Goal: Task Accomplishment & Management: Manage account settings

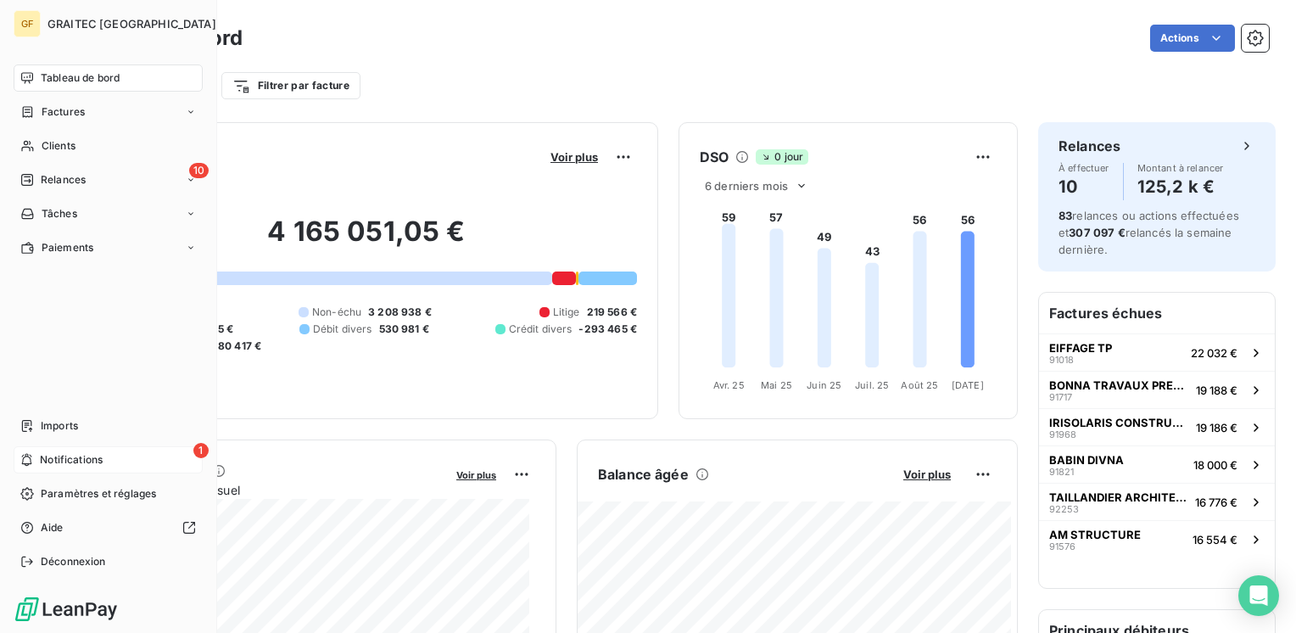
click at [45, 453] on span "Notifications" at bounding box center [71, 459] width 63 height 15
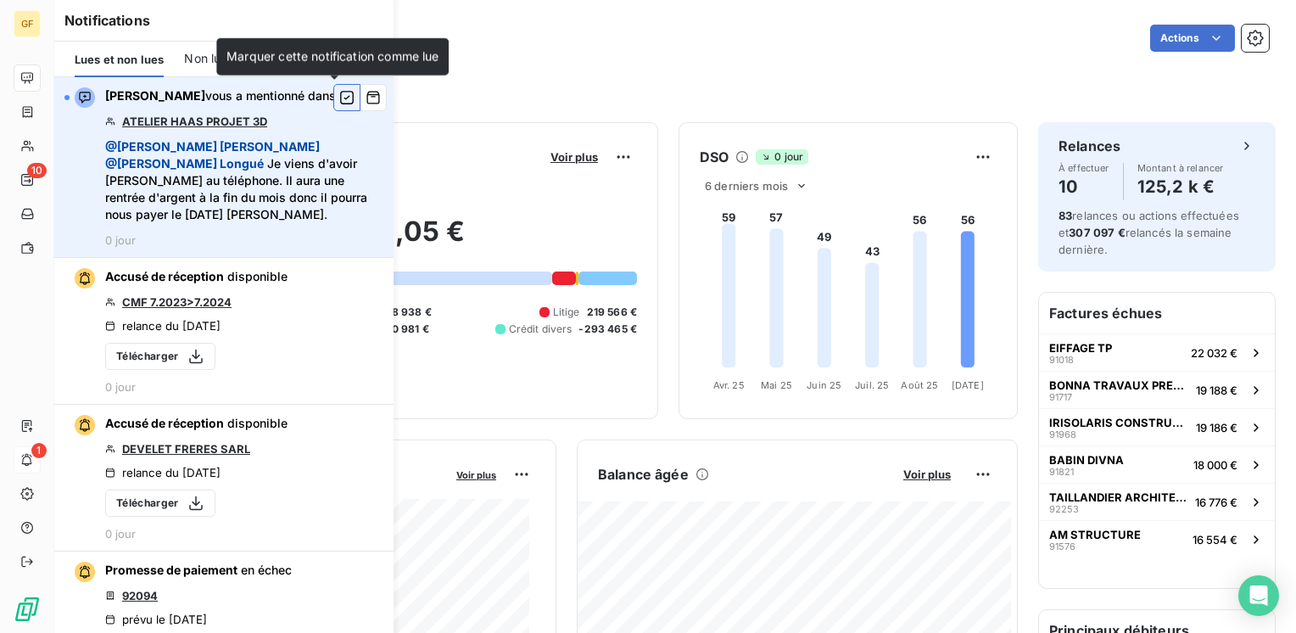
click at [339, 98] on icon "button" at bounding box center [346, 97] width 15 height 17
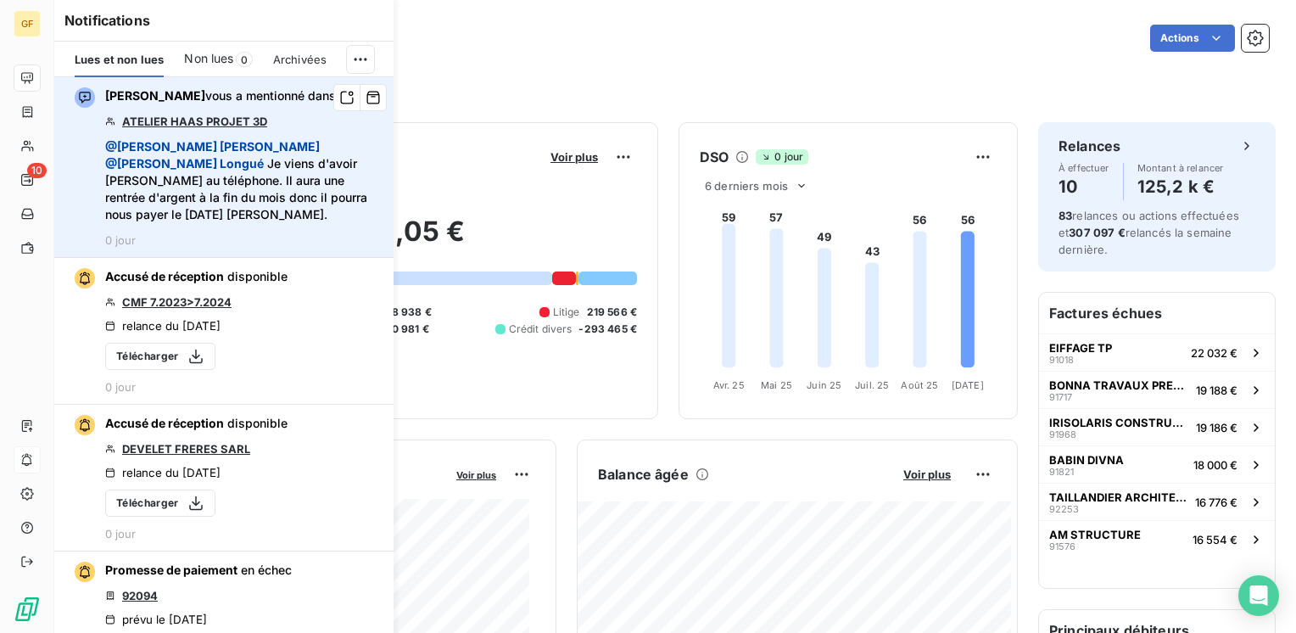
click at [137, 60] on span "Lues et non lues" at bounding box center [119, 60] width 89 height 14
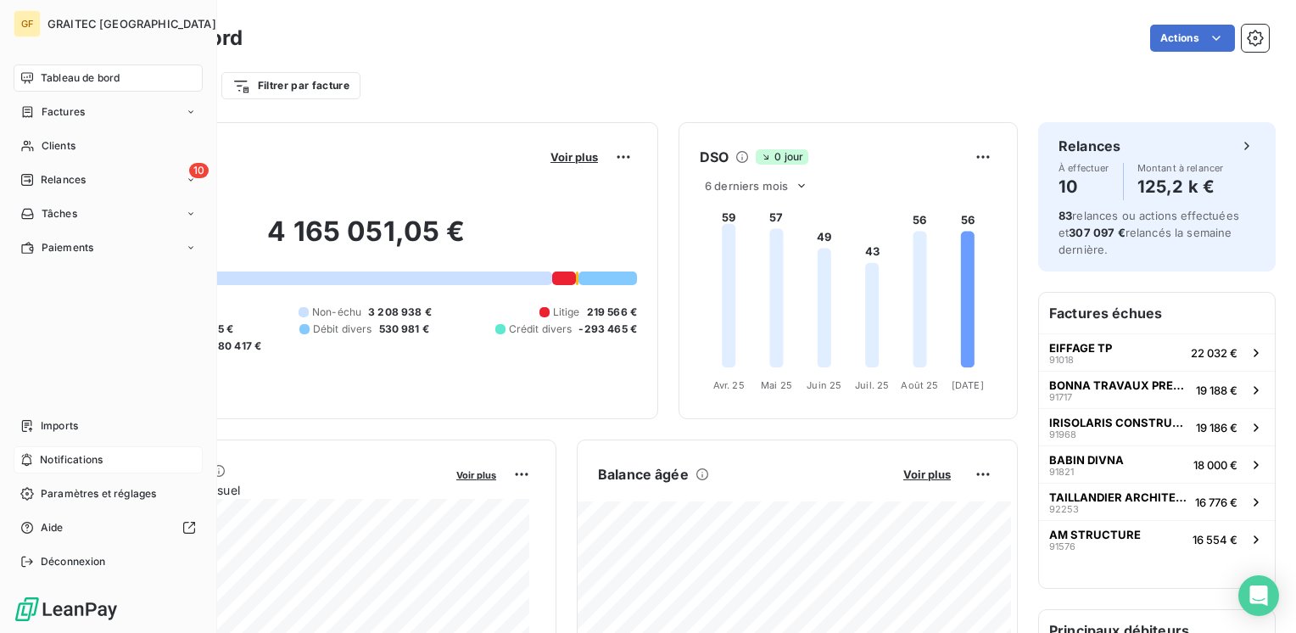
click at [58, 74] on span "Tableau de bord" at bounding box center [80, 77] width 79 height 15
click at [68, 238] on div "Paiements" at bounding box center [108, 247] width 189 height 27
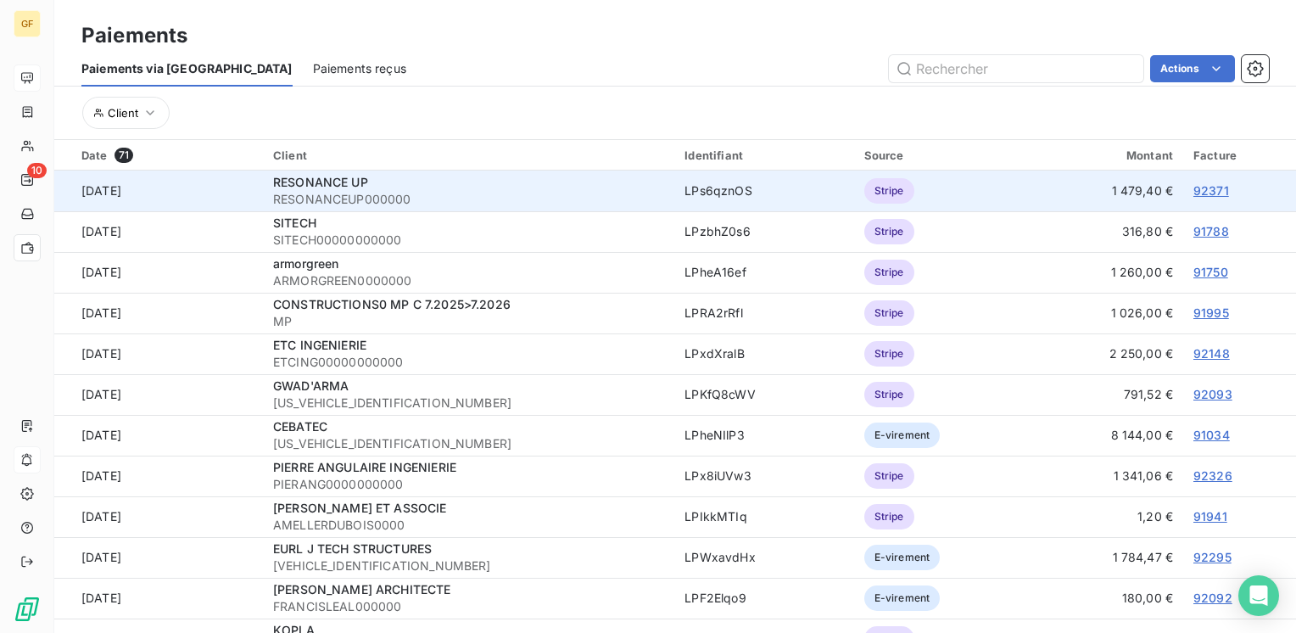
click at [1203, 189] on link "92371" at bounding box center [1211, 190] width 36 height 14
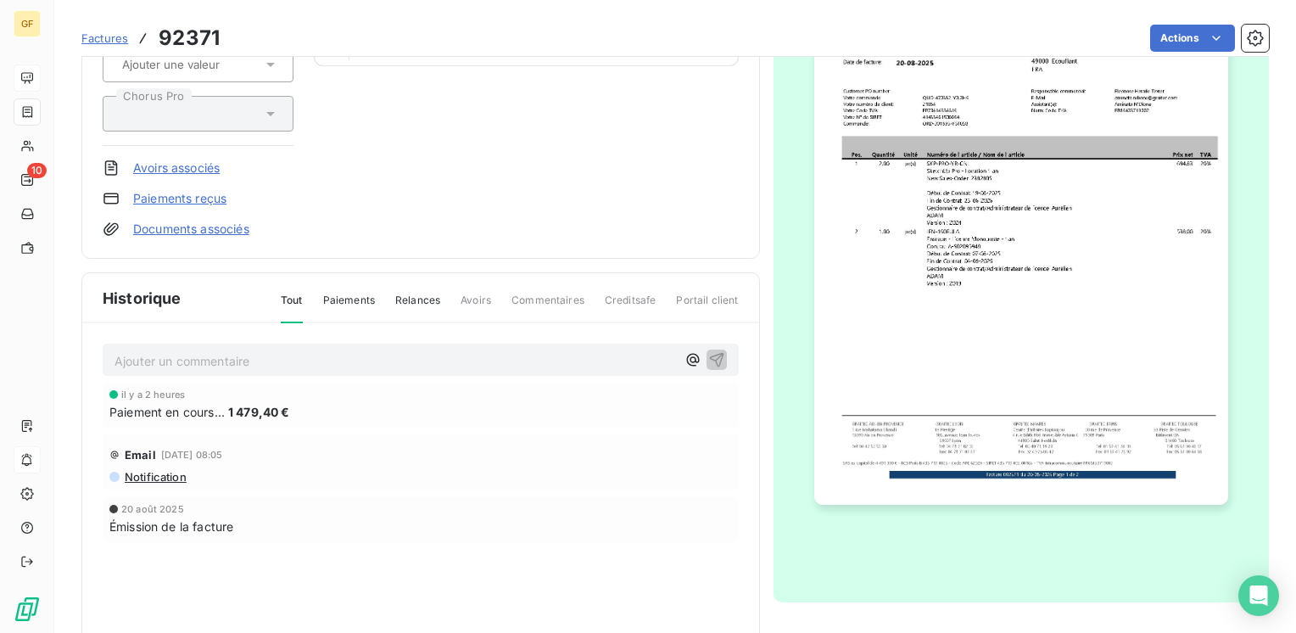
scroll to position [254, 0]
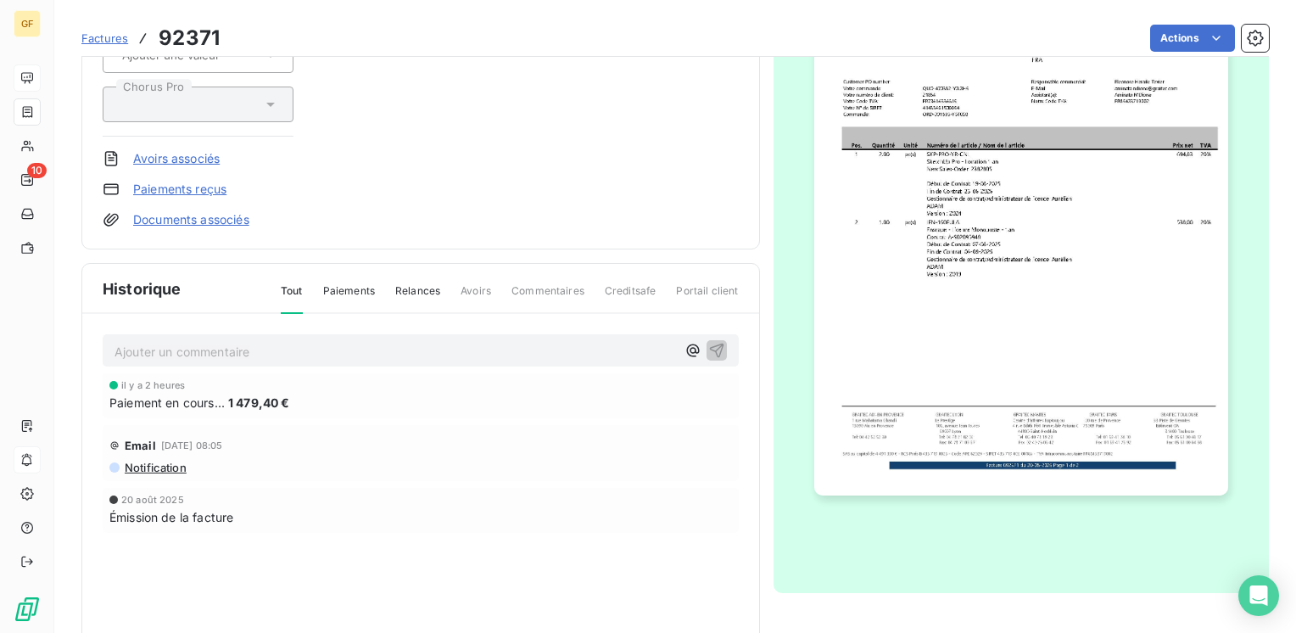
click at [610, 415] on div "il y a 2 heures Paiement en cours... 1 479,40 €" at bounding box center [421, 395] width 636 height 45
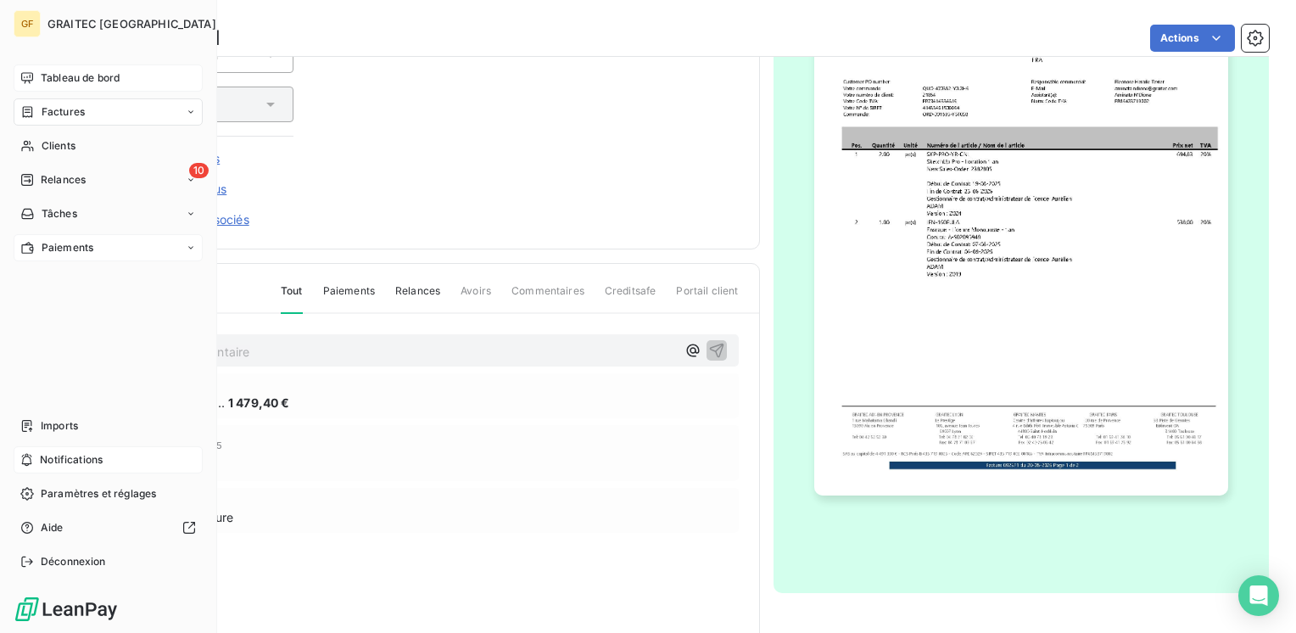
click at [45, 240] on span "Paiements" at bounding box center [68, 247] width 52 height 15
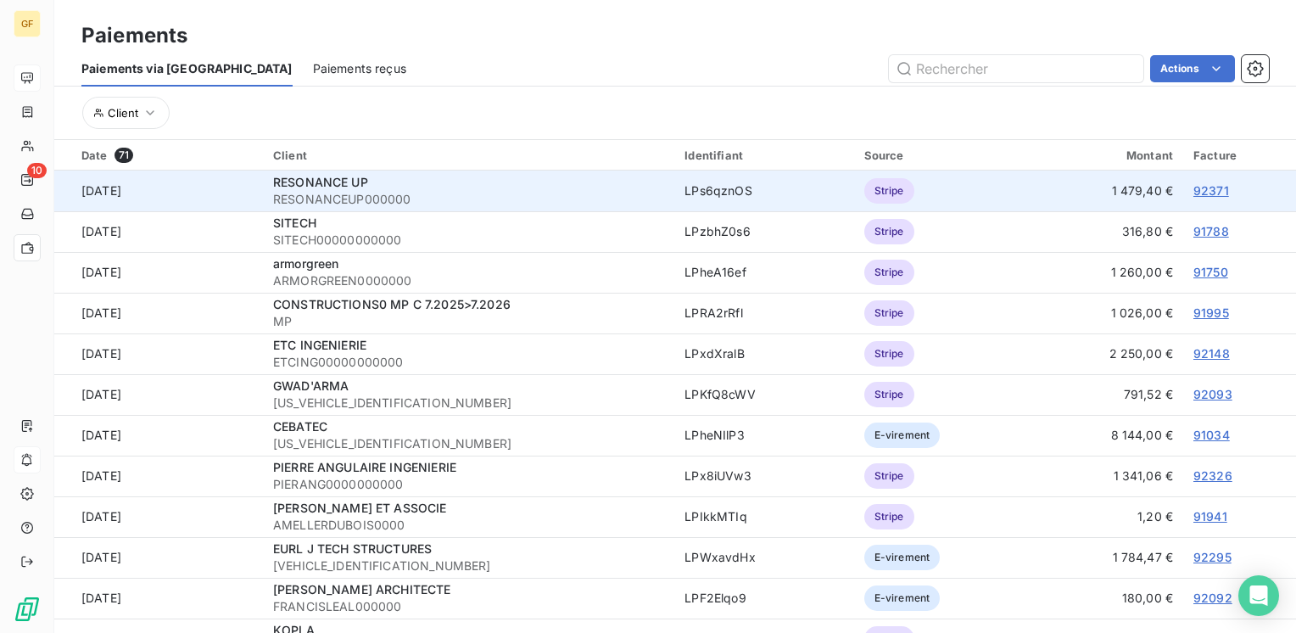
click at [1201, 187] on link "92371" at bounding box center [1211, 190] width 36 height 14
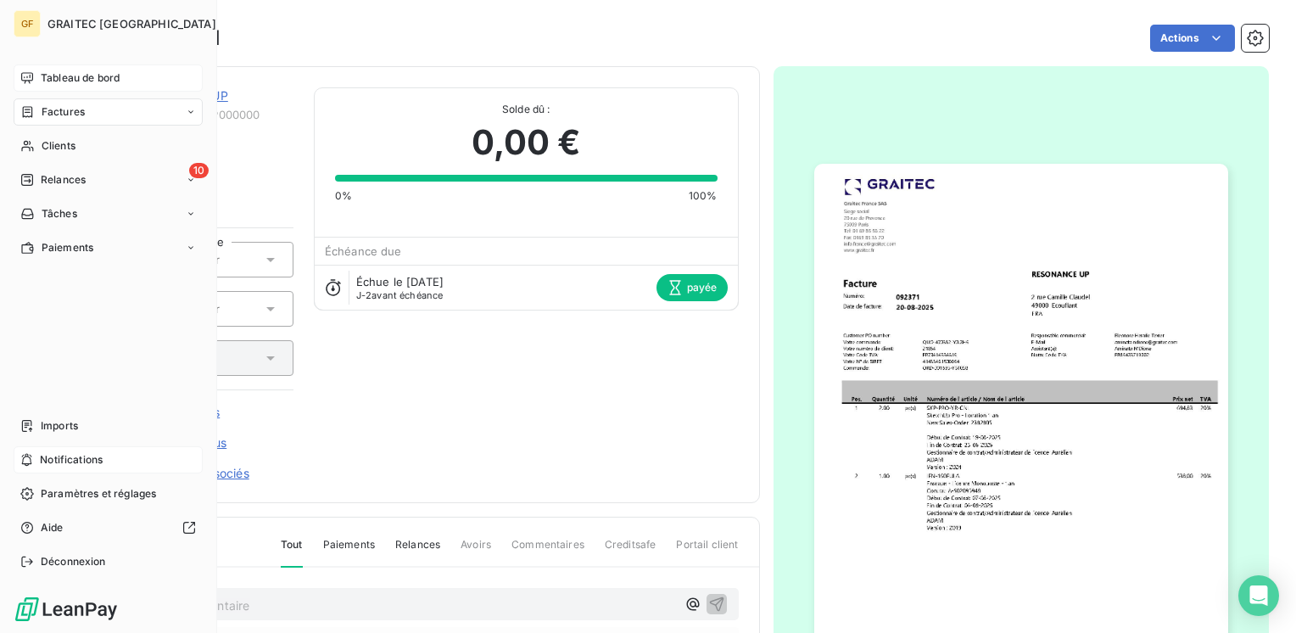
click at [107, 81] on span "Tableau de bord" at bounding box center [80, 77] width 79 height 15
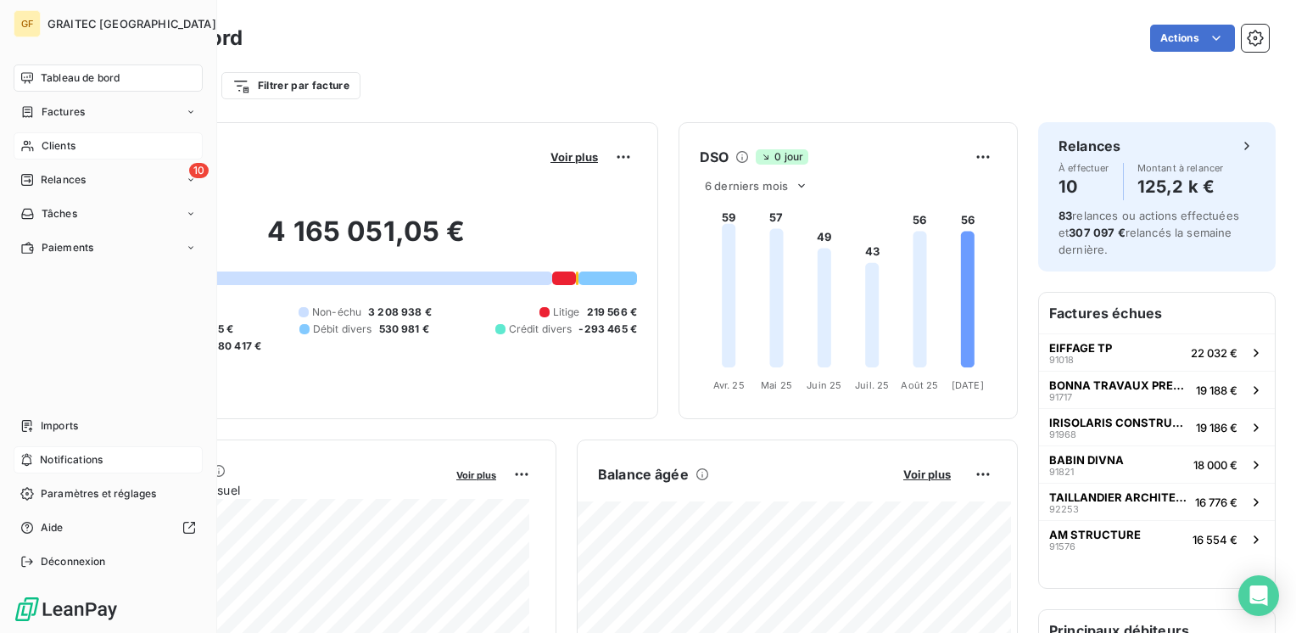
click at [69, 146] on span "Clients" at bounding box center [59, 145] width 34 height 15
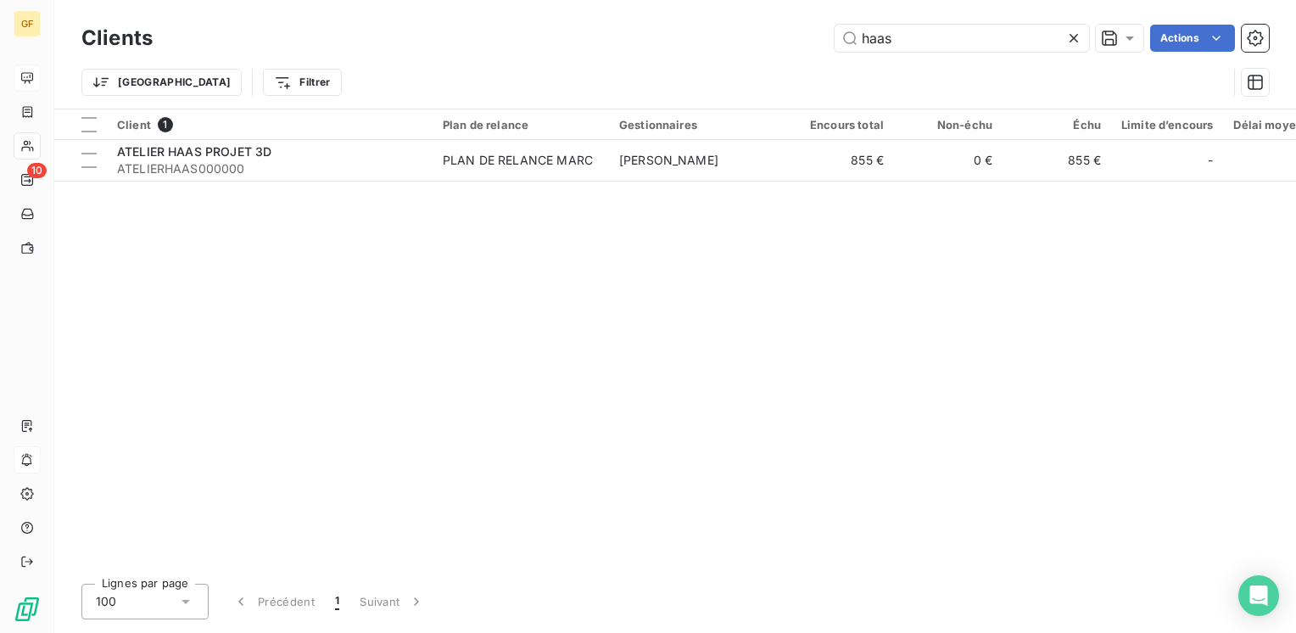
drag, startPoint x: 899, startPoint y: 42, endPoint x: 643, endPoint y: 73, distance: 257.9
click at [643, 73] on div "Clients haas Actions Trier Filtrer" at bounding box center [674, 64] width 1187 height 88
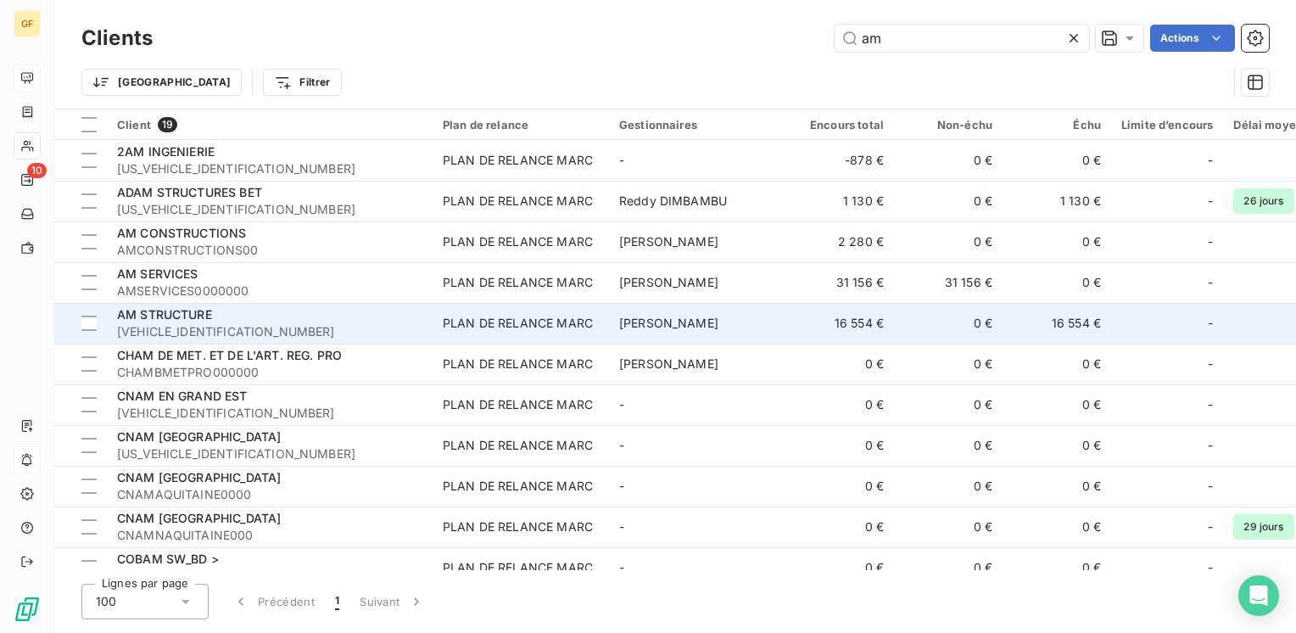
type input "am"
click at [226, 315] on div "AM STRUCTURE" at bounding box center [269, 314] width 305 height 17
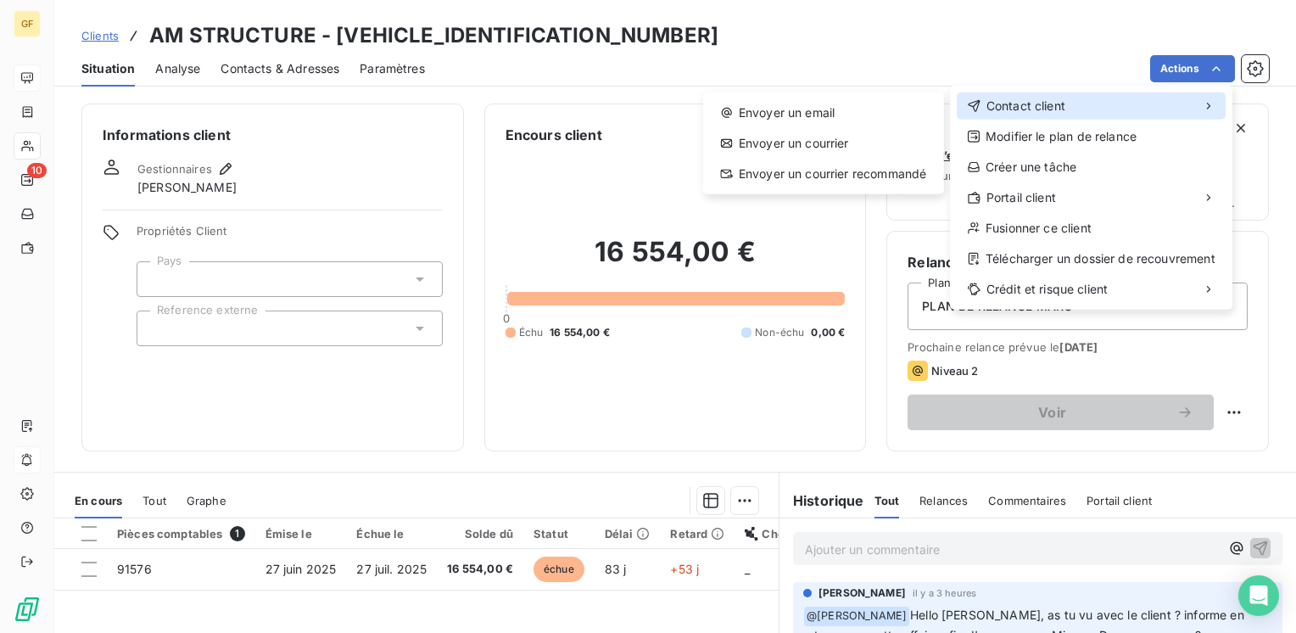
drag, startPoint x: 1039, startPoint y: 114, endPoint x: 973, endPoint y: 103, distance: 66.9
click at [1028, 110] on span "Contact client" at bounding box center [1025, 106] width 79 height 17
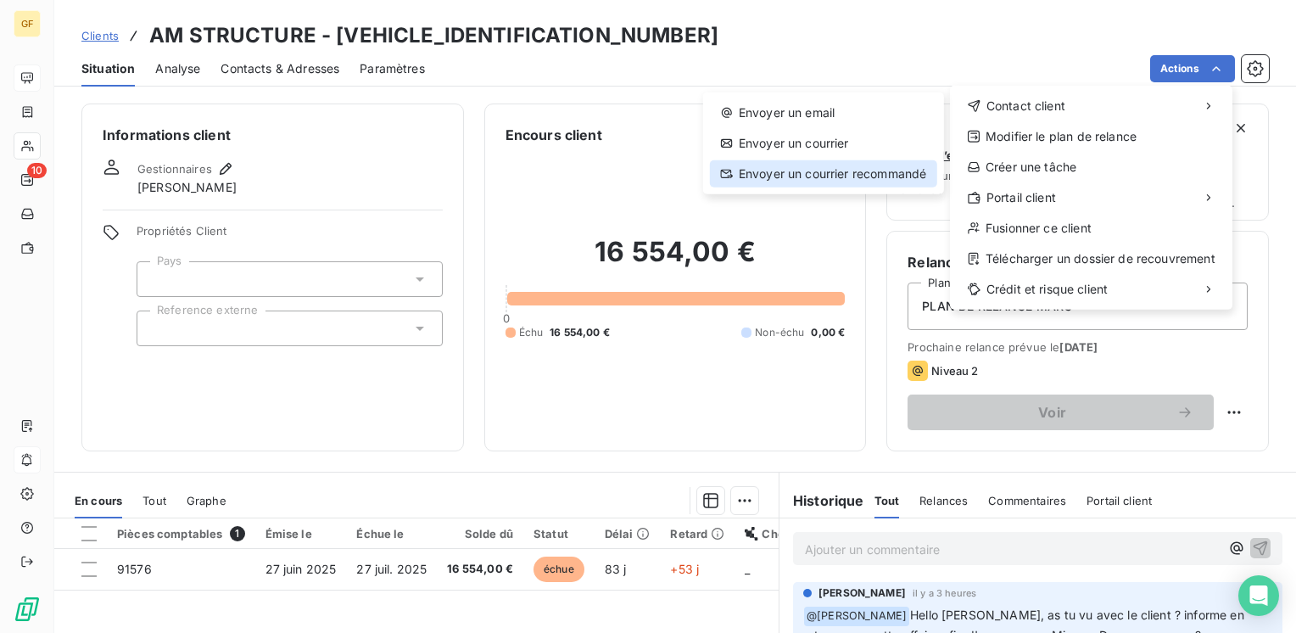
click at [812, 173] on div "Envoyer un courrier recommandé" at bounding box center [823, 173] width 227 height 27
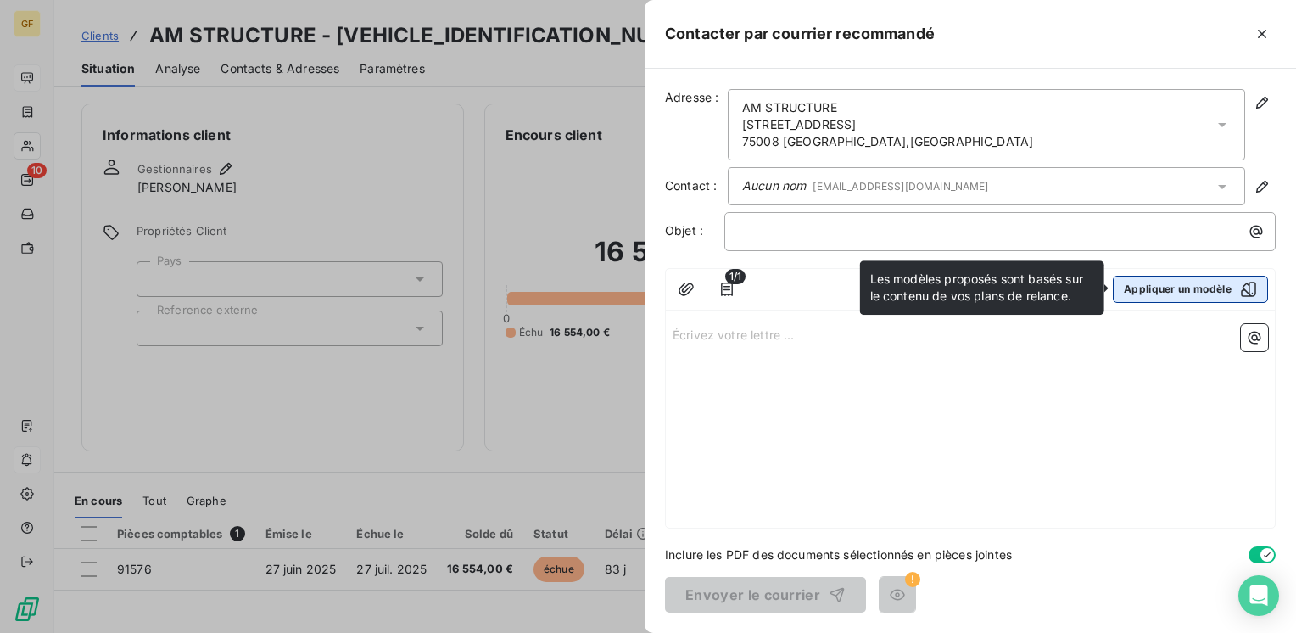
click at [1201, 287] on button "Appliquer un modèle" at bounding box center [1189, 289] width 155 height 27
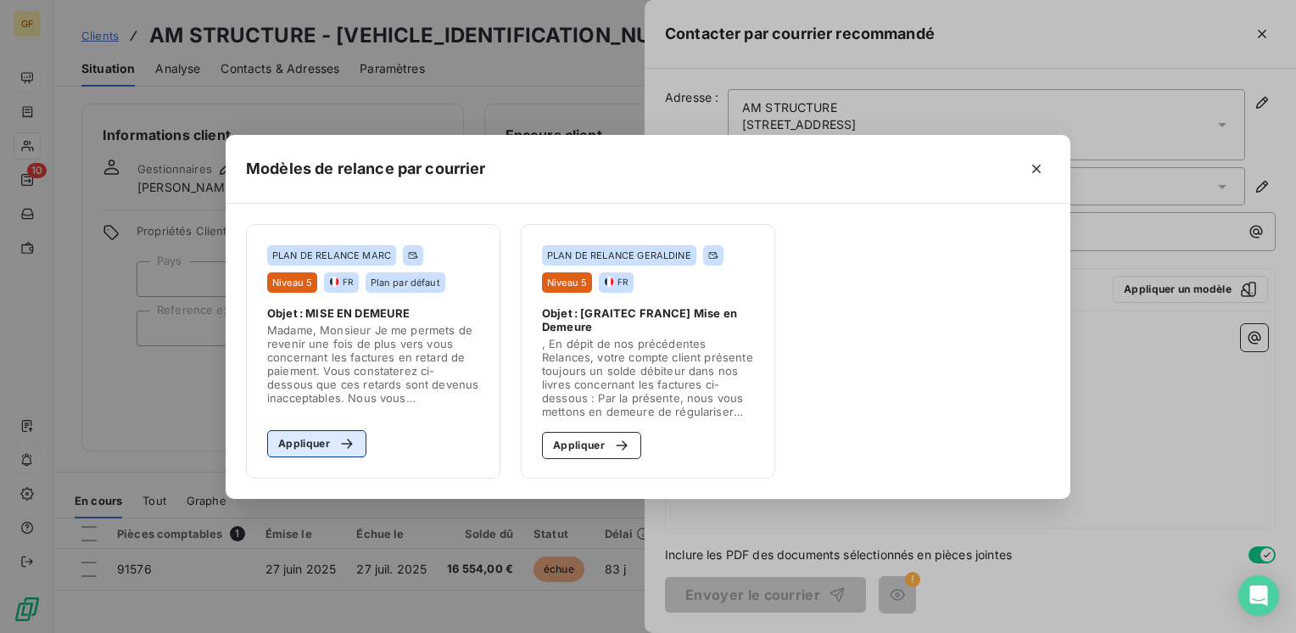
click at [351, 440] on icon "button" at bounding box center [346, 443] width 17 height 17
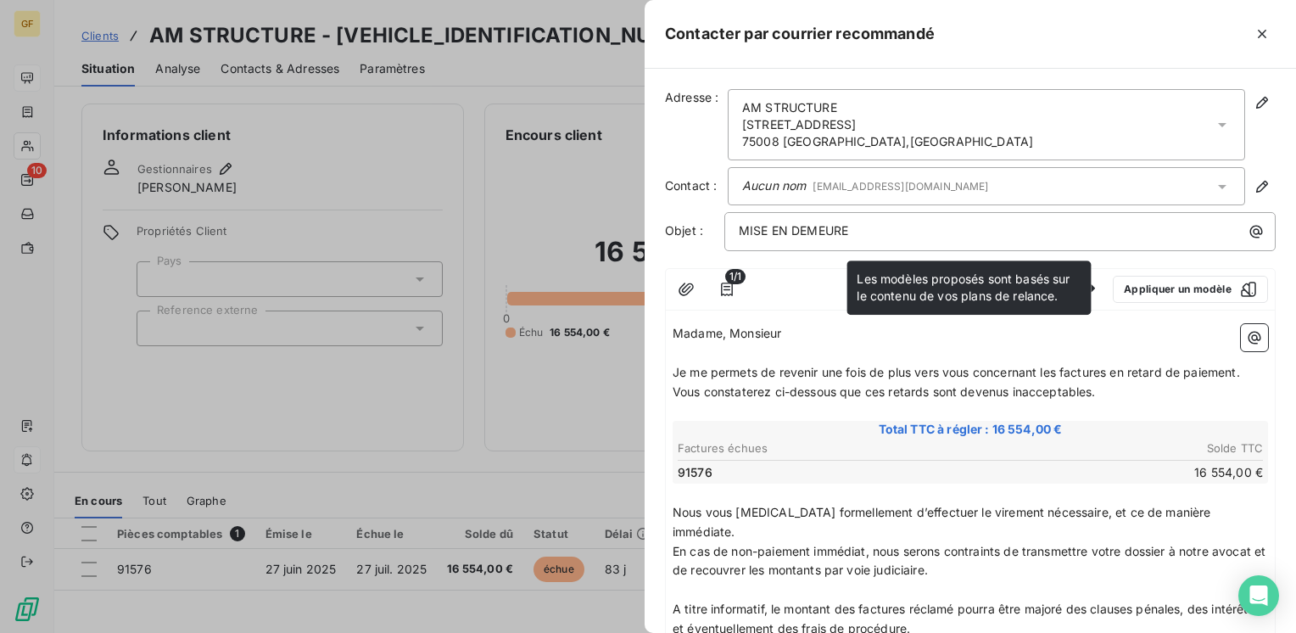
click at [674, 363] on p "Je me permets de revenir une fois de plus vers vous concernant les factures en …" at bounding box center [969, 373] width 595 height 20
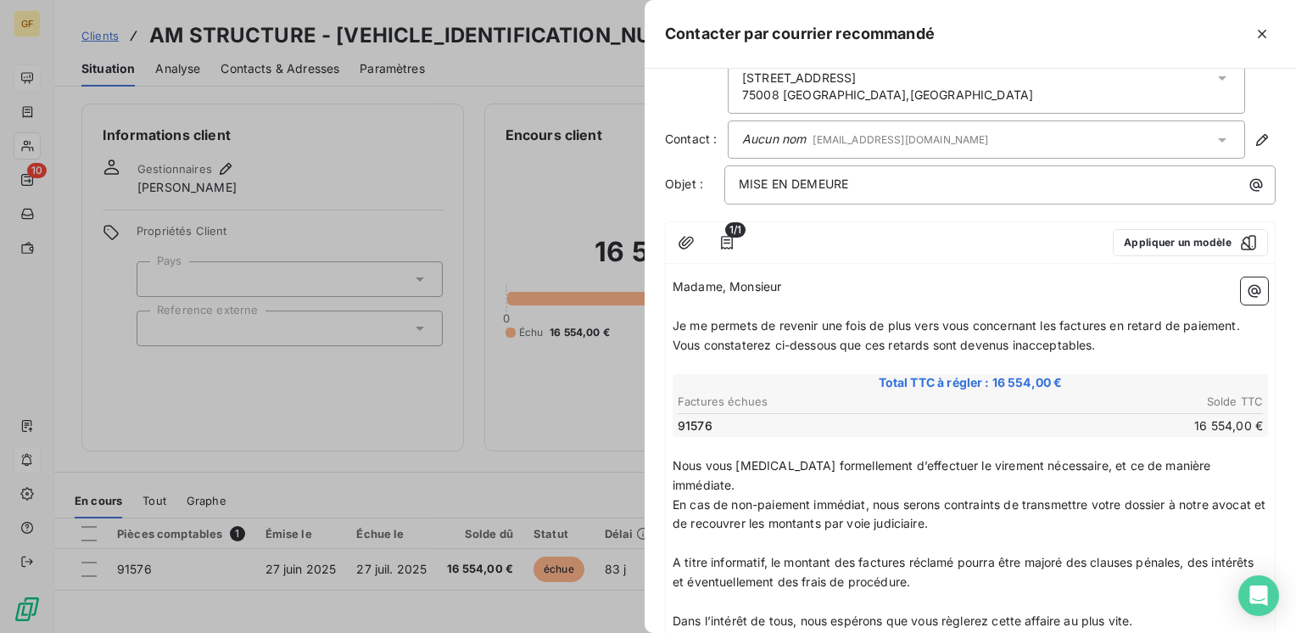
scroll to position [85, 0]
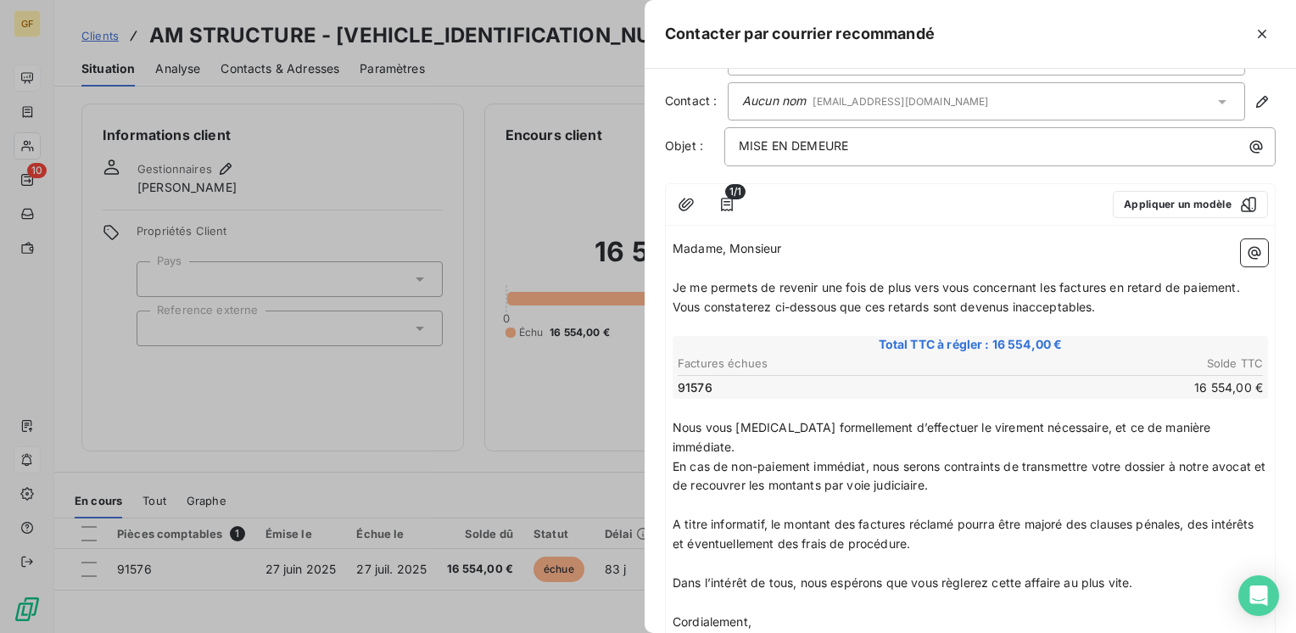
click at [1234, 426] on p "Nous vous [MEDICAL_DATA] formellement d’effectuer le virement nécessaire, et ce…" at bounding box center [969, 437] width 595 height 39
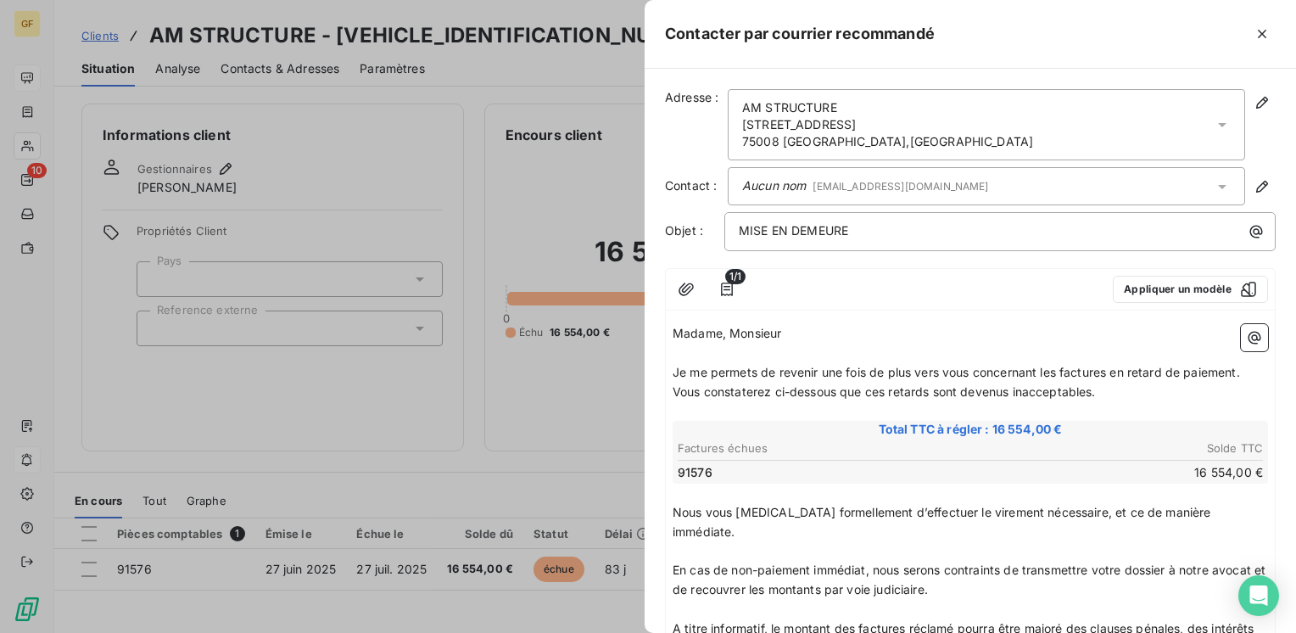
scroll to position [231, 0]
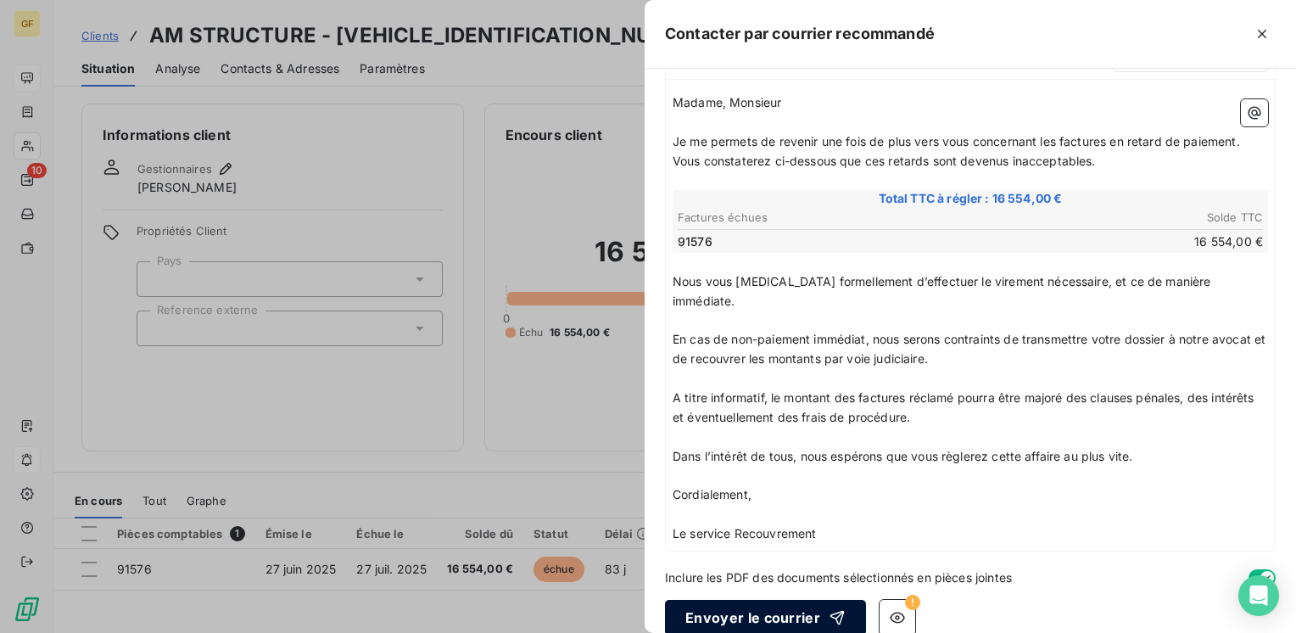
click at [804, 599] on button "Envoyer le courrier" at bounding box center [765, 617] width 201 height 36
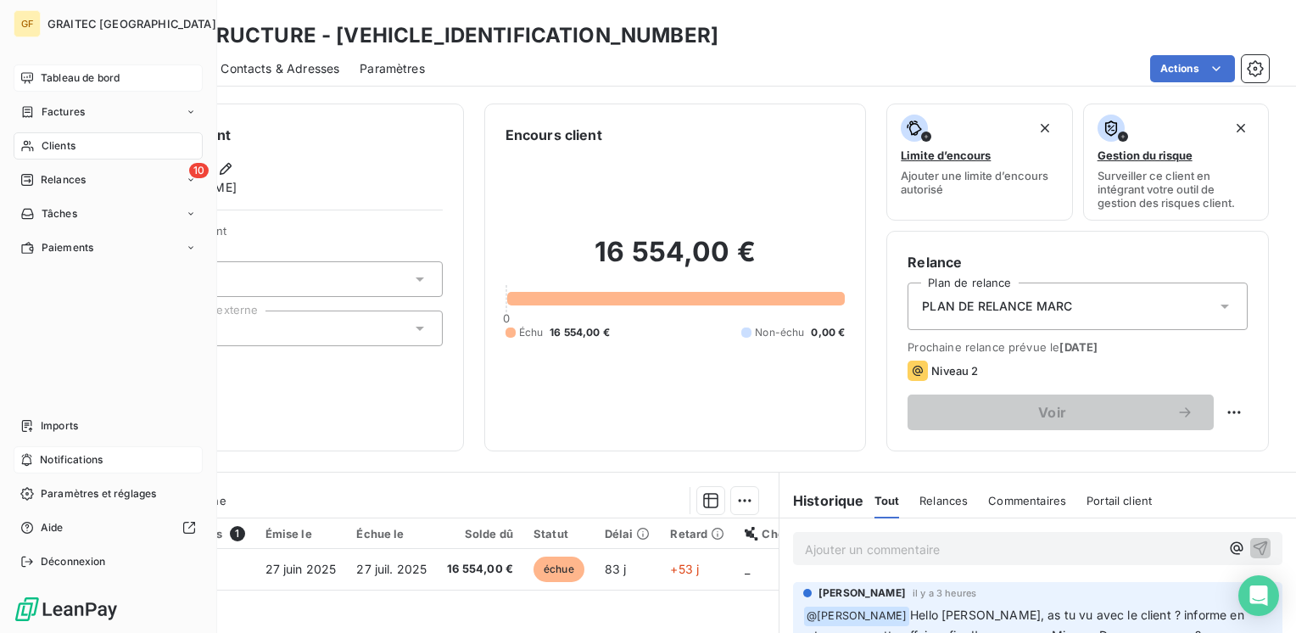
click at [51, 144] on span "Clients" at bounding box center [59, 145] width 34 height 15
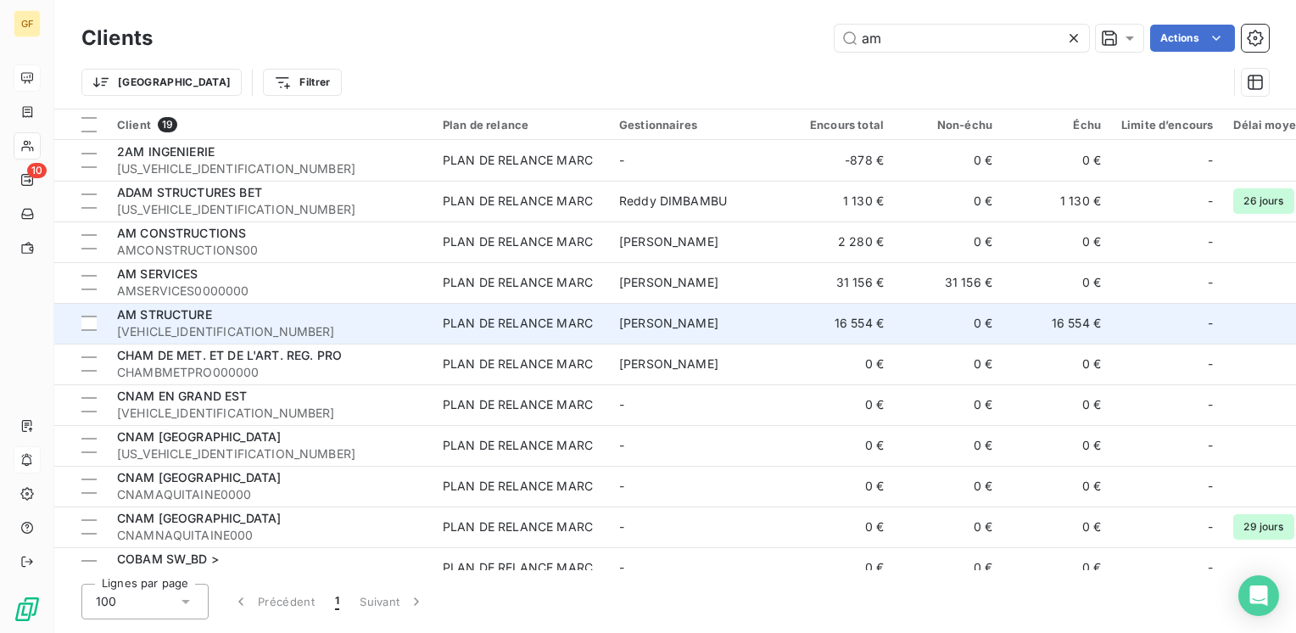
click at [188, 311] on span "AM STRUCTURE" at bounding box center [164, 314] width 95 height 14
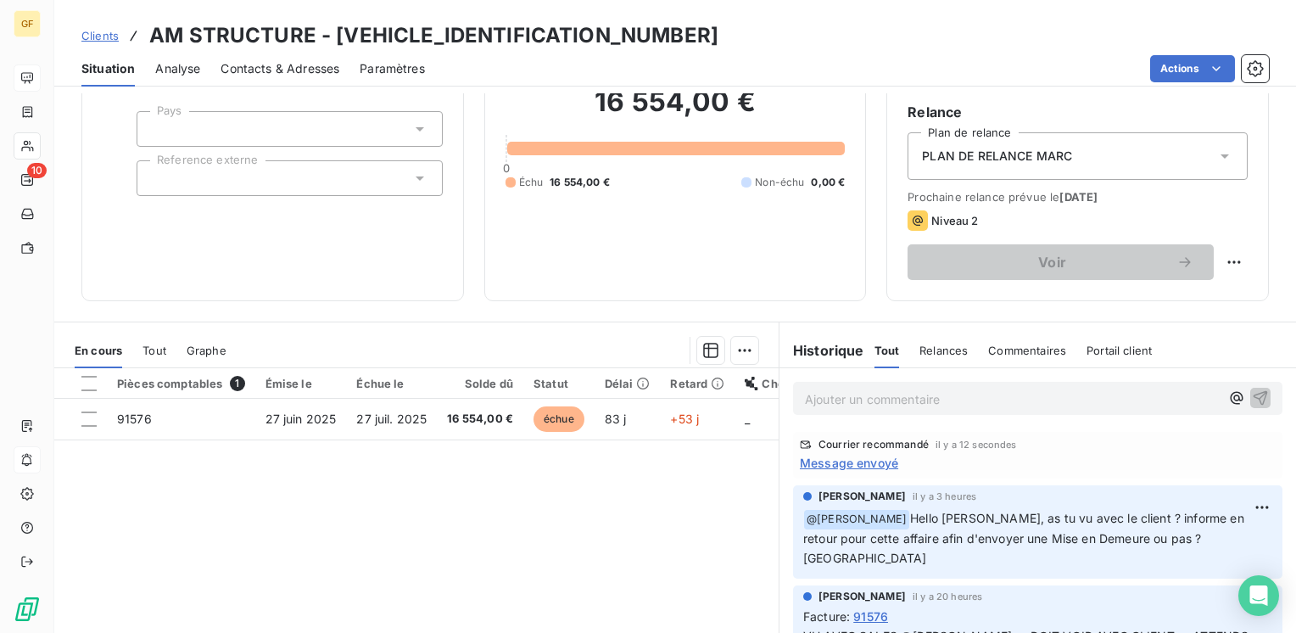
scroll to position [170, 0]
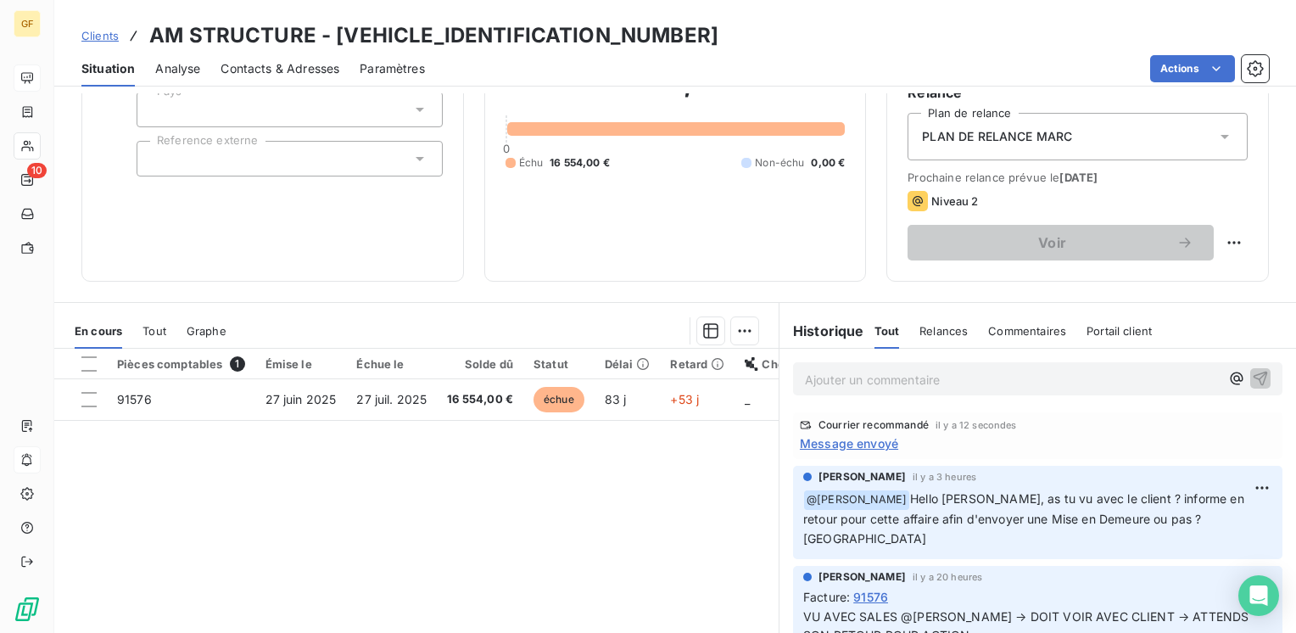
click at [839, 440] on span "Message envoyé" at bounding box center [849, 443] width 98 height 18
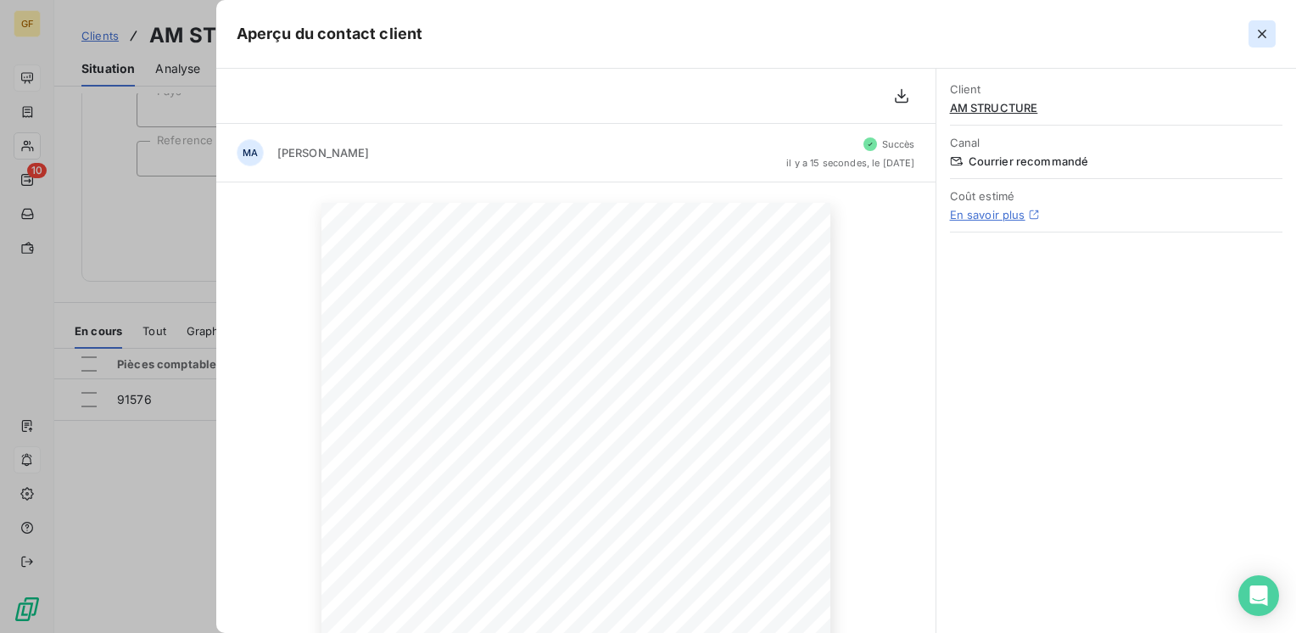
click at [1264, 31] on icon "button" at bounding box center [1261, 34] width 8 height 8
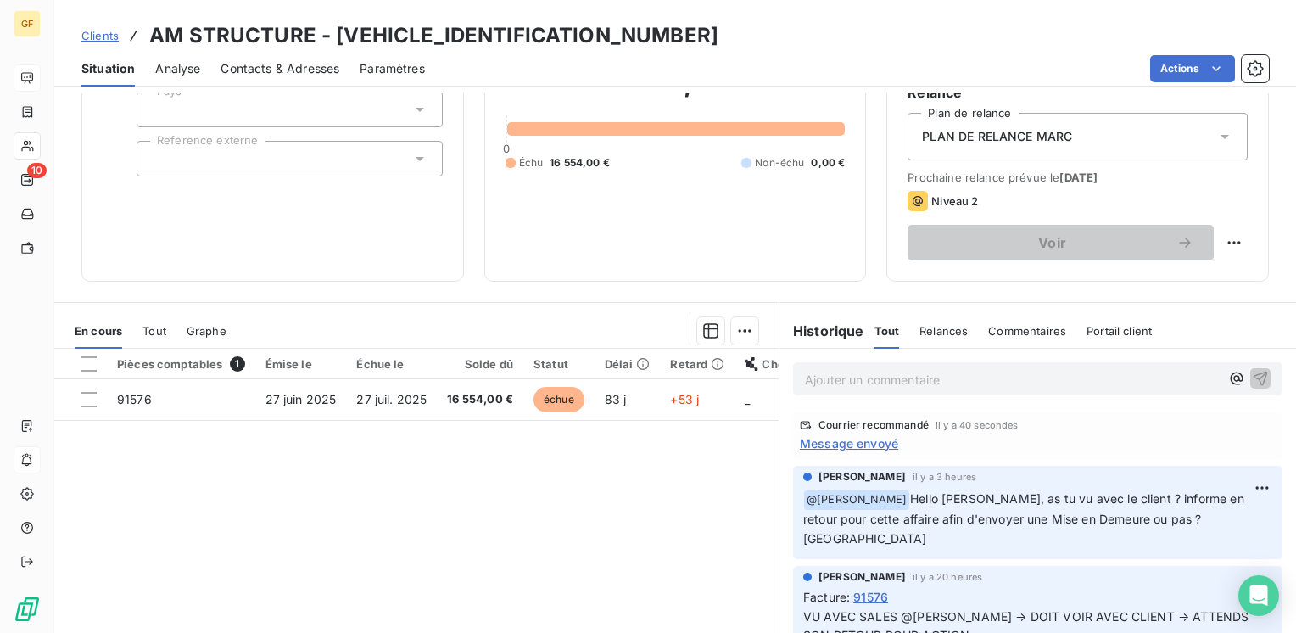
click at [840, 441] on span "Message envoyé" at bounding box center [849, 443] width 98 height 18
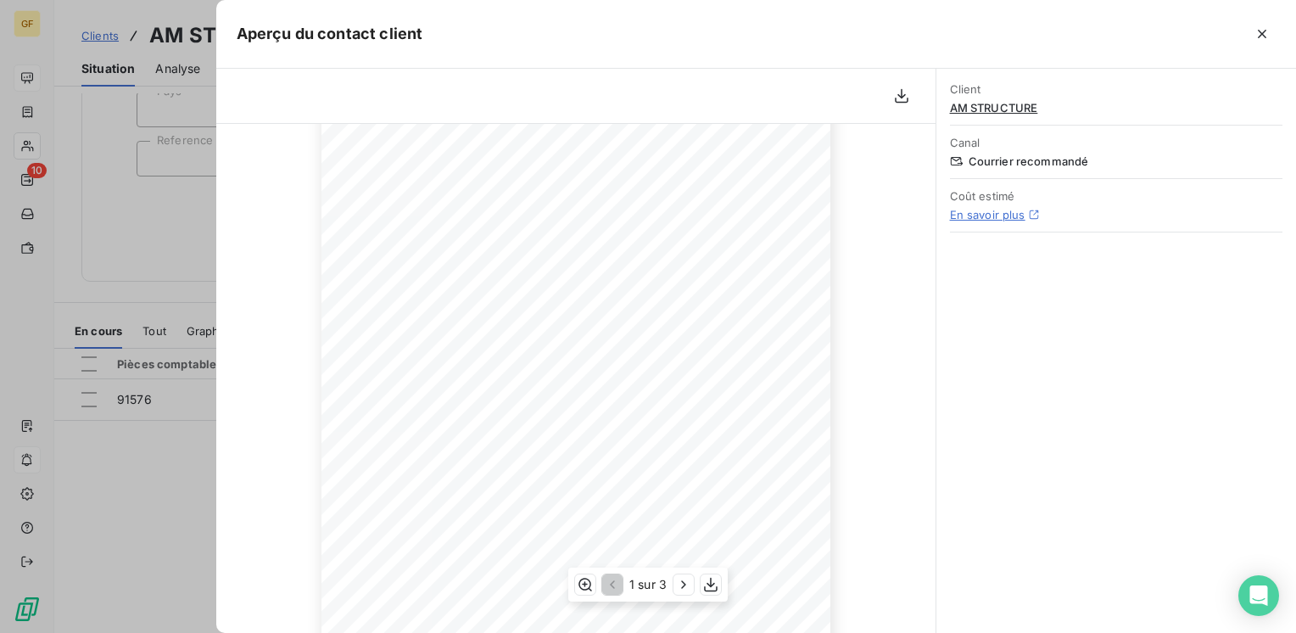
scroll to position [0, 0]
click at [1260, 33] on icon "button" at bounding box center [1261, 33] width 17 height 17
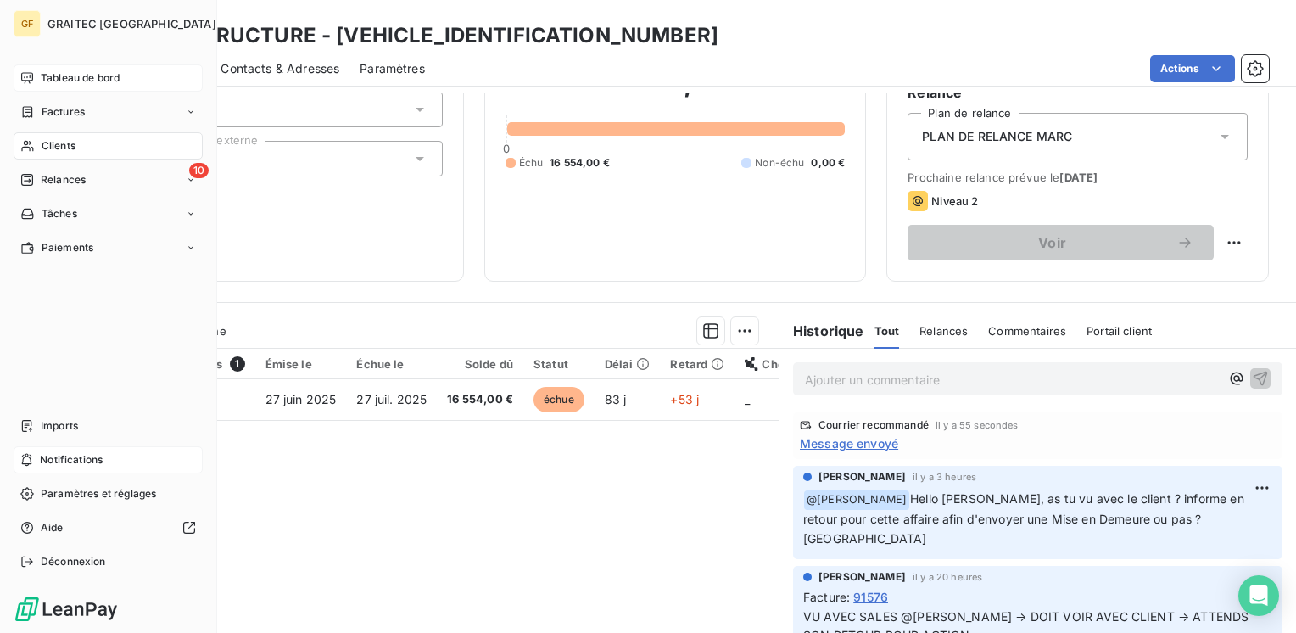
click at [95, 76] on span "Tableau de bord" at bounding box center [80, 77] width 79 height 15
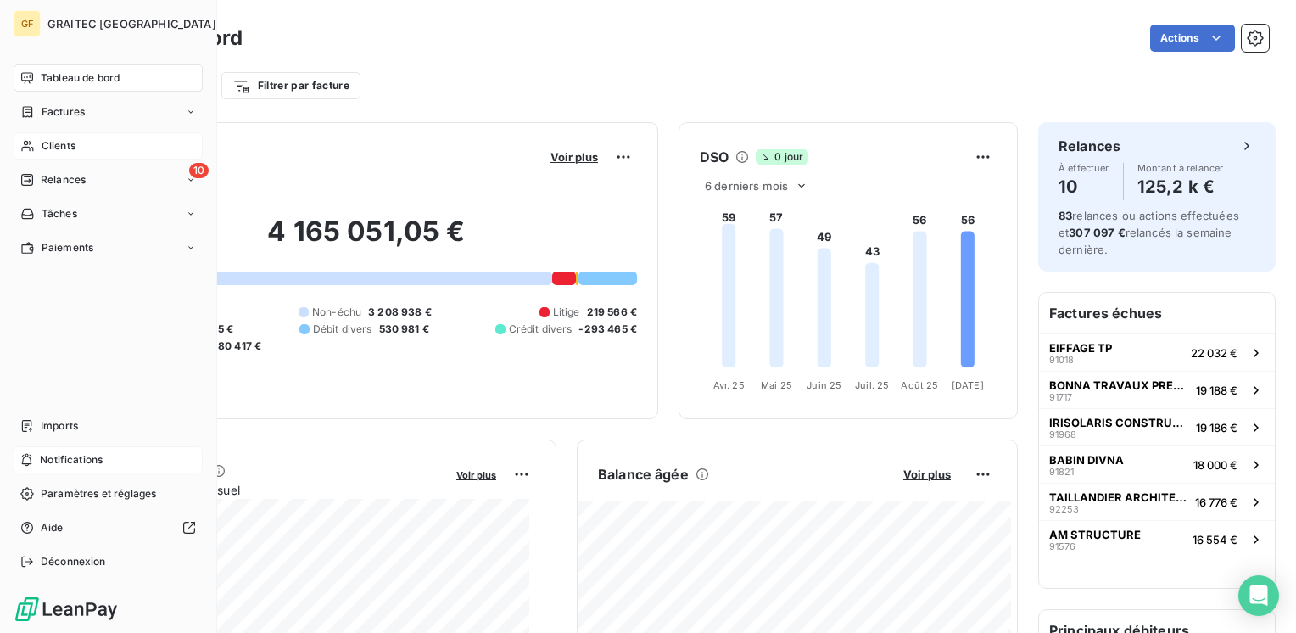
click at [64, 147] on span "Clients" at bounding box center [59, 145] width 34 height 15
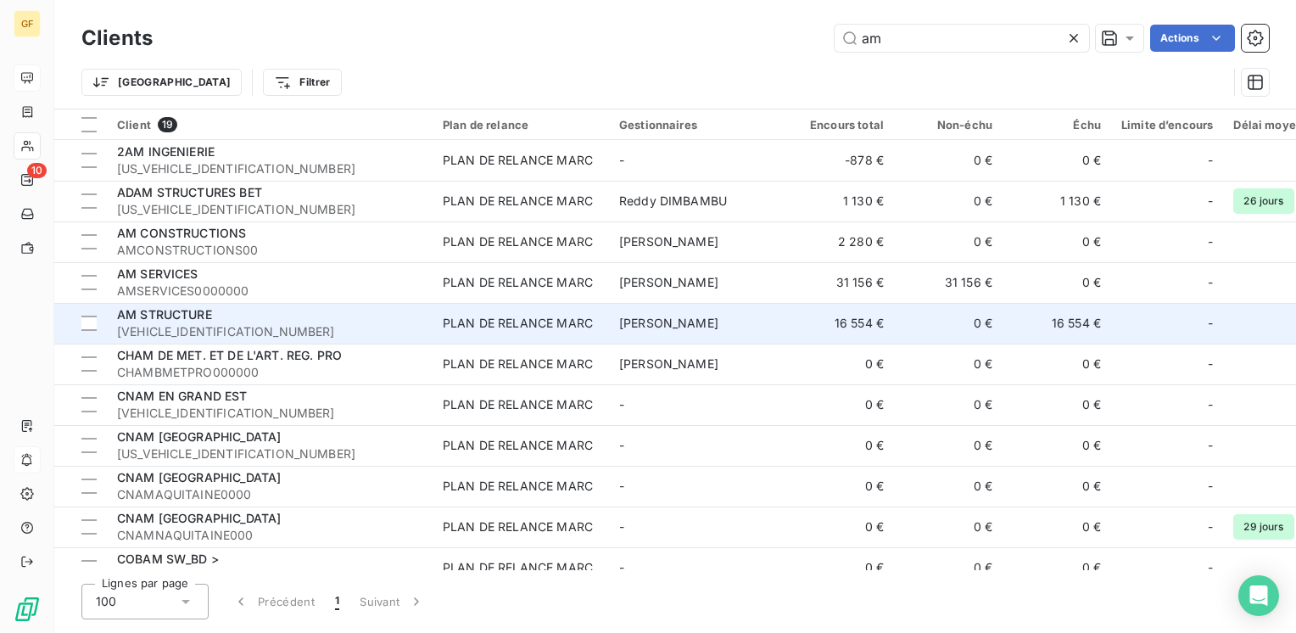
click at [246, 313] on div "AM STRUCTURE" at bounding box center [269, 314] width 305 height 17
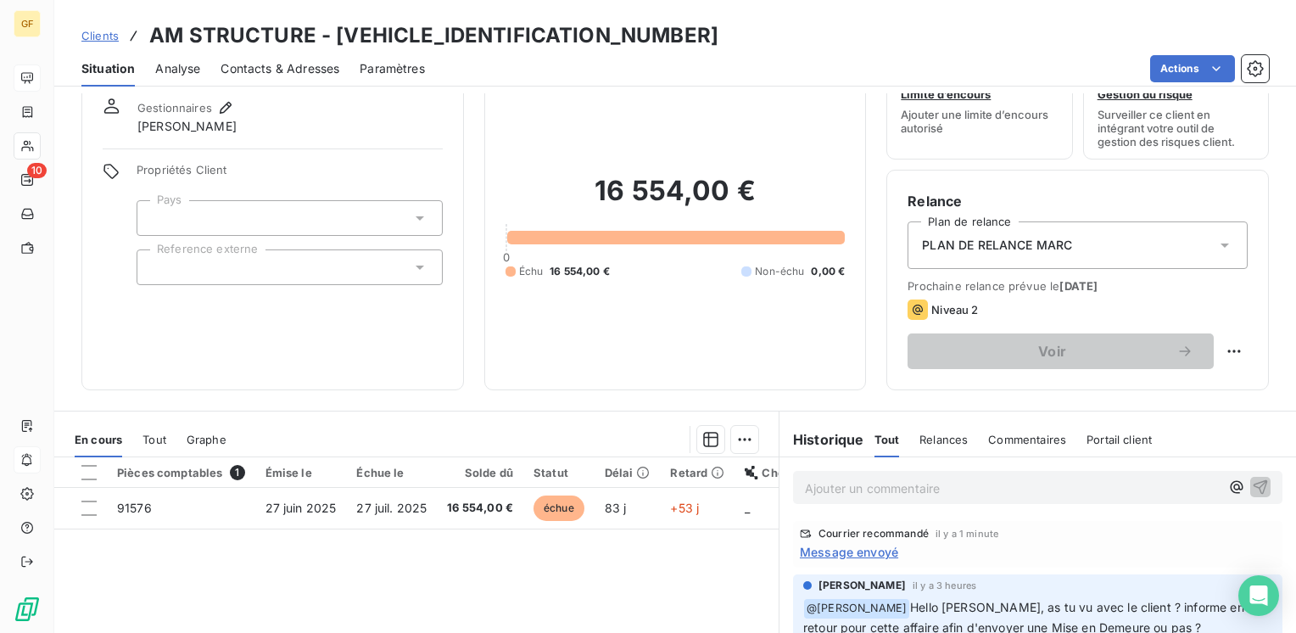
scroll to position [85, 0]
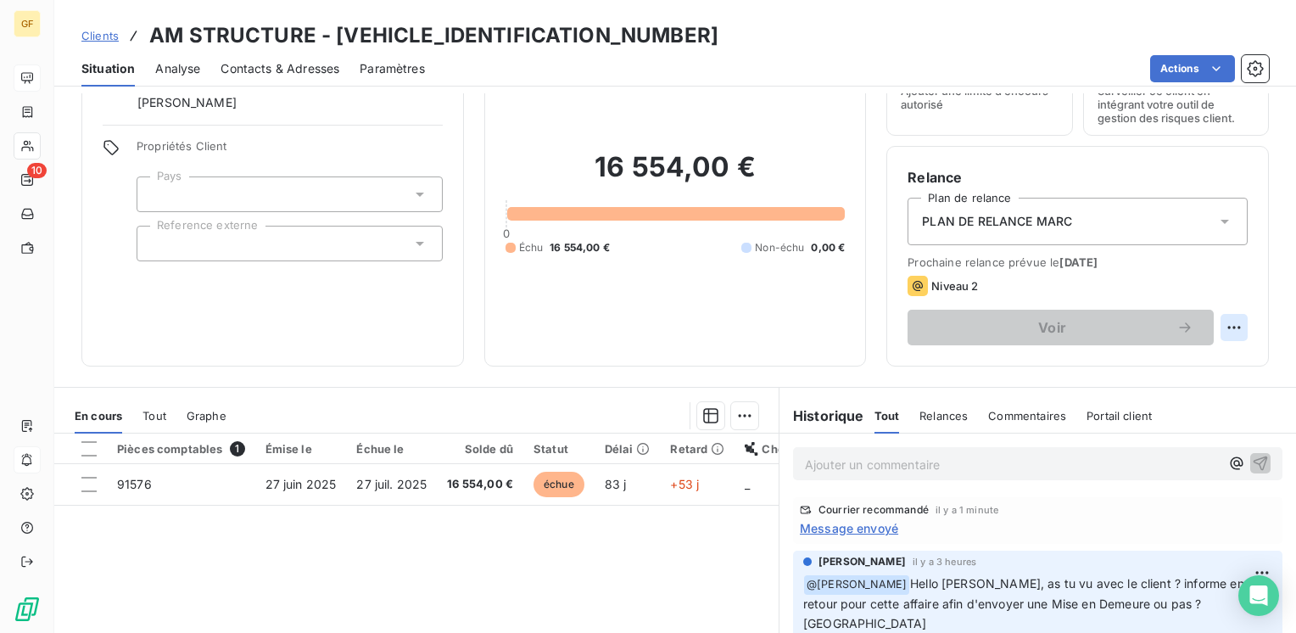
click at [1217, 326] on html "GF 10 Clients AM STRUCTURE - [VEHICLE_IDENTIFICATION_NUMBER] Situation Analyse …" at bounding box center [648, 316] width 1296 height 633
click at [933, 283] on html "GF 10 Clients AM STRUCTURE - [VEHICLE_IDENTIFICATION_NUMBER] Situation Analyse …" at bounding box center [648, 316] width 1296 height 633
click at [1214, 321] on html "GF 10 Clients AM STRUCTURE - [VEHICLE_IDENTIFICATION_NUMBER] Situation Analyse …" at bounding box center [648, 316] width 1296 height 633
click at [1121, 368] on div "Replanifier cette action" at bounding box center [1151, 364] width 152 height 27
select select "8"
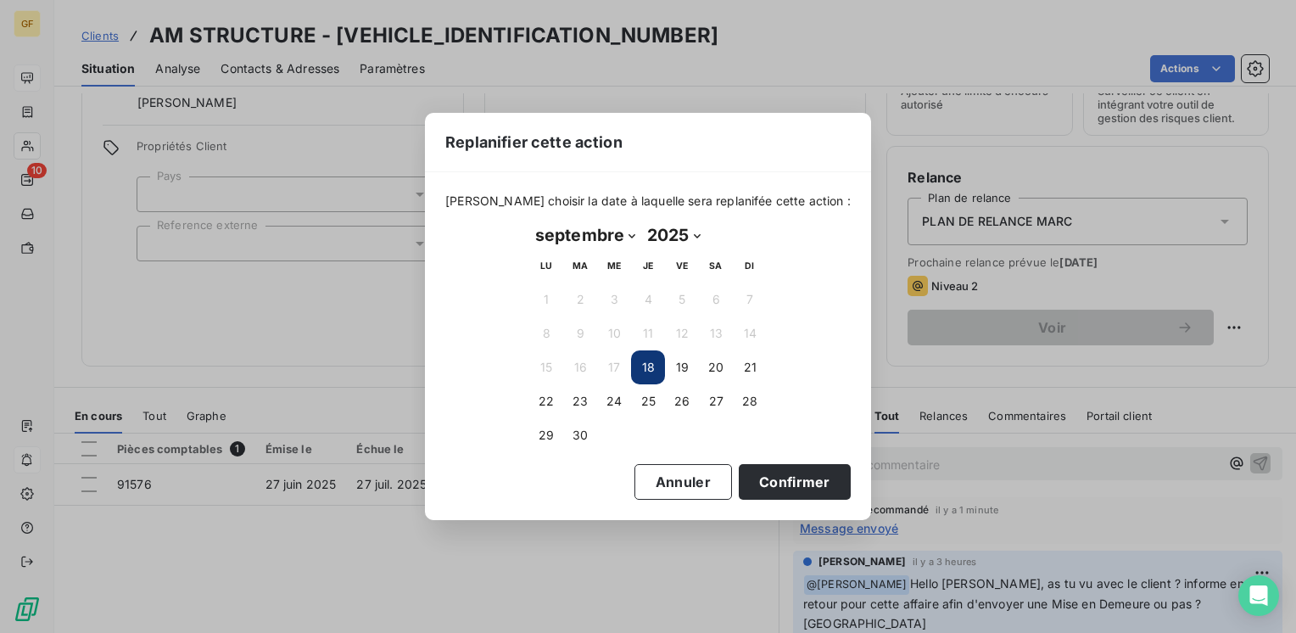
click at [648, 364] on button "18" at bounding box center [648, 367] width 34 height 34
click at [649, 364] on button "18" at bounding box center [648, 367] width 34 height 34
click at [797, 482] on button "Confirmer" at bounding box center [794, 482] width 112 height 36
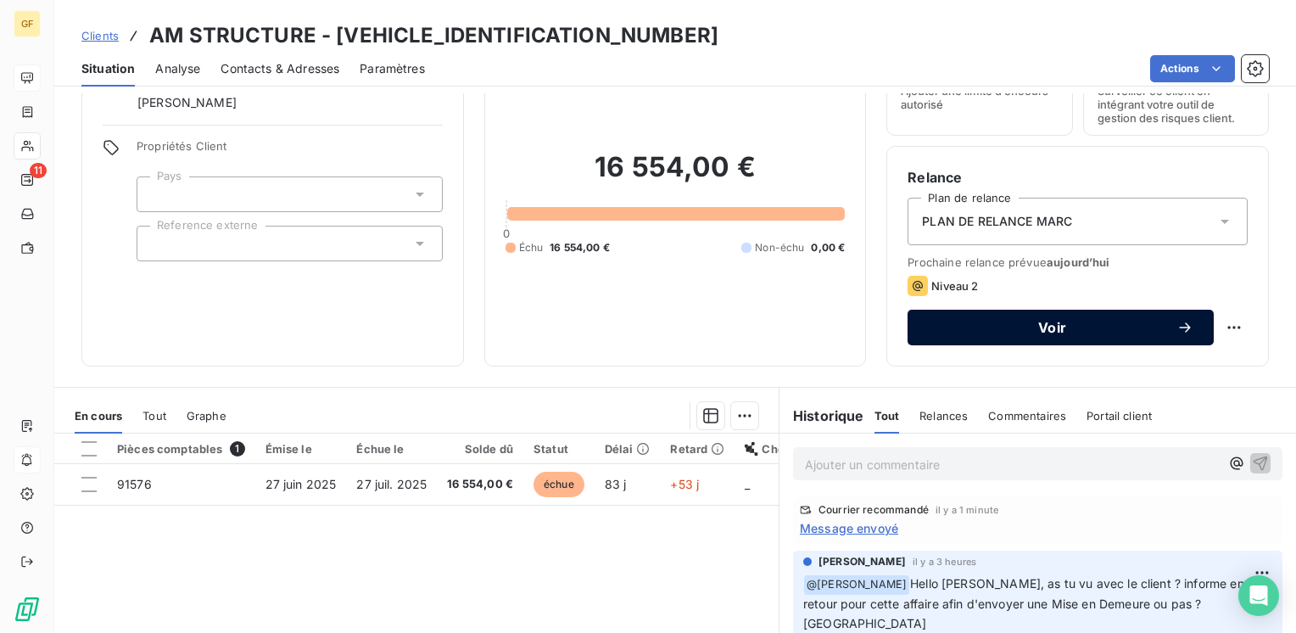
click at [1034, 314] on button "Voir" at bounding box center [1060, 327] width 306 height 36
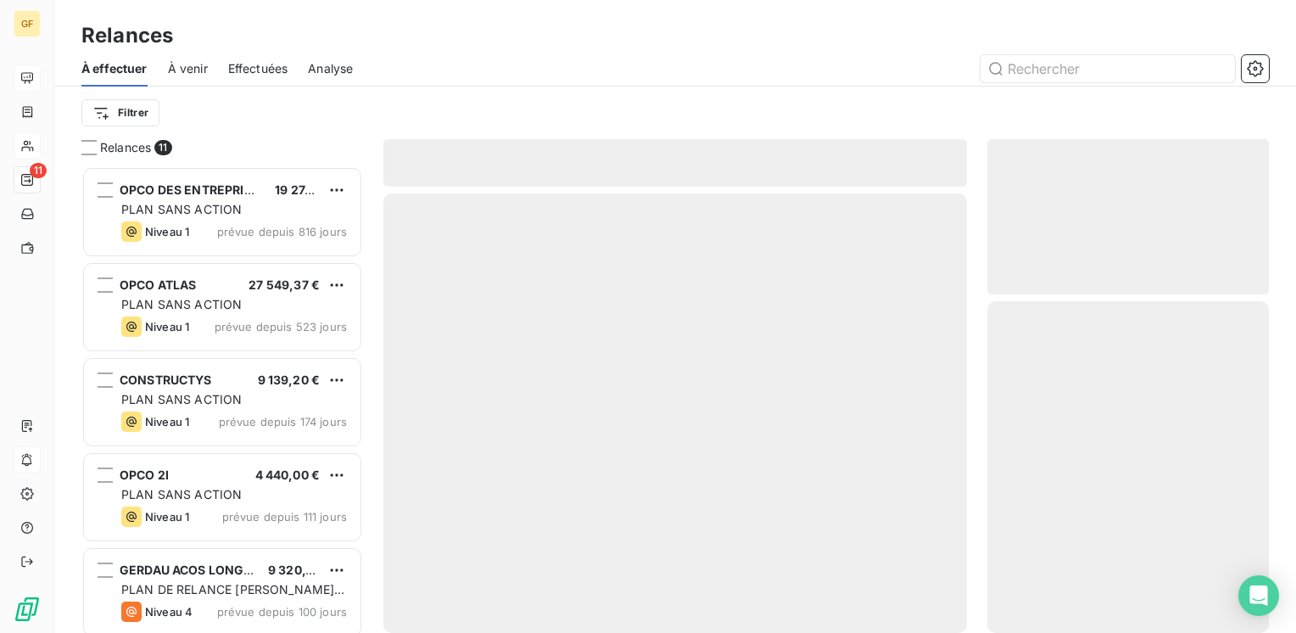
scroll to position [454, 268]
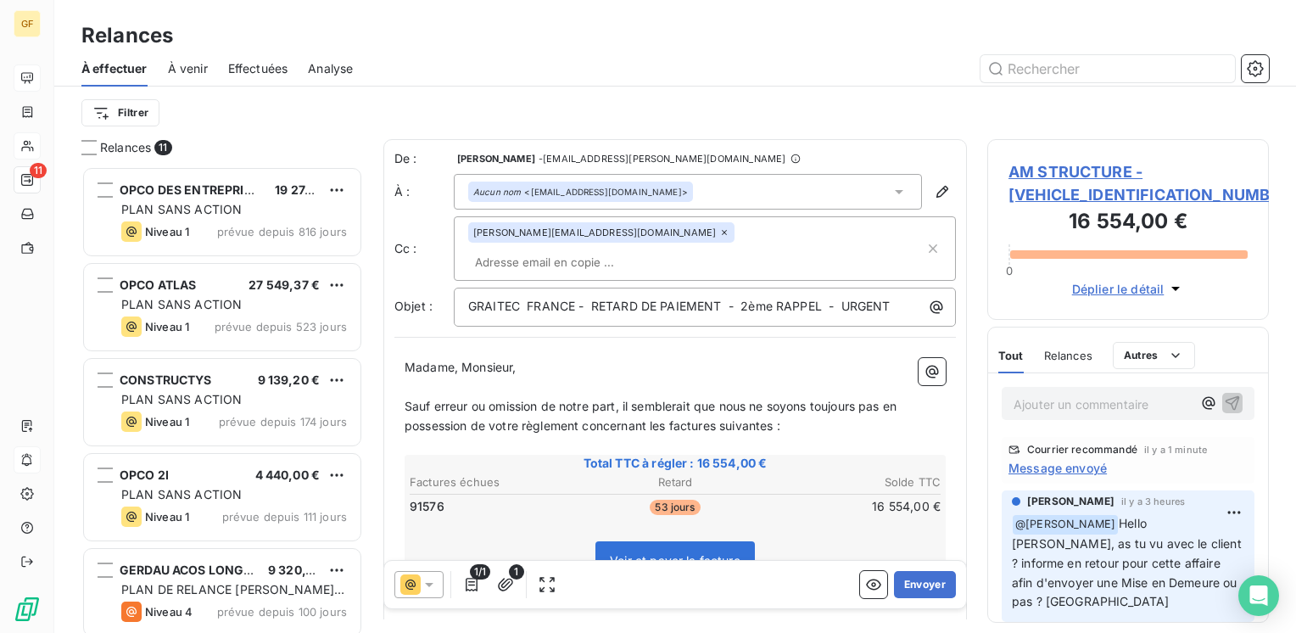
drag, startPoint x: 431, startPoint y: 582, endPoint x: 431, endPoint y: 568, distance: 13.6
click at [430, 582] on icon at bounding box center [429, 584] width 17 height 17
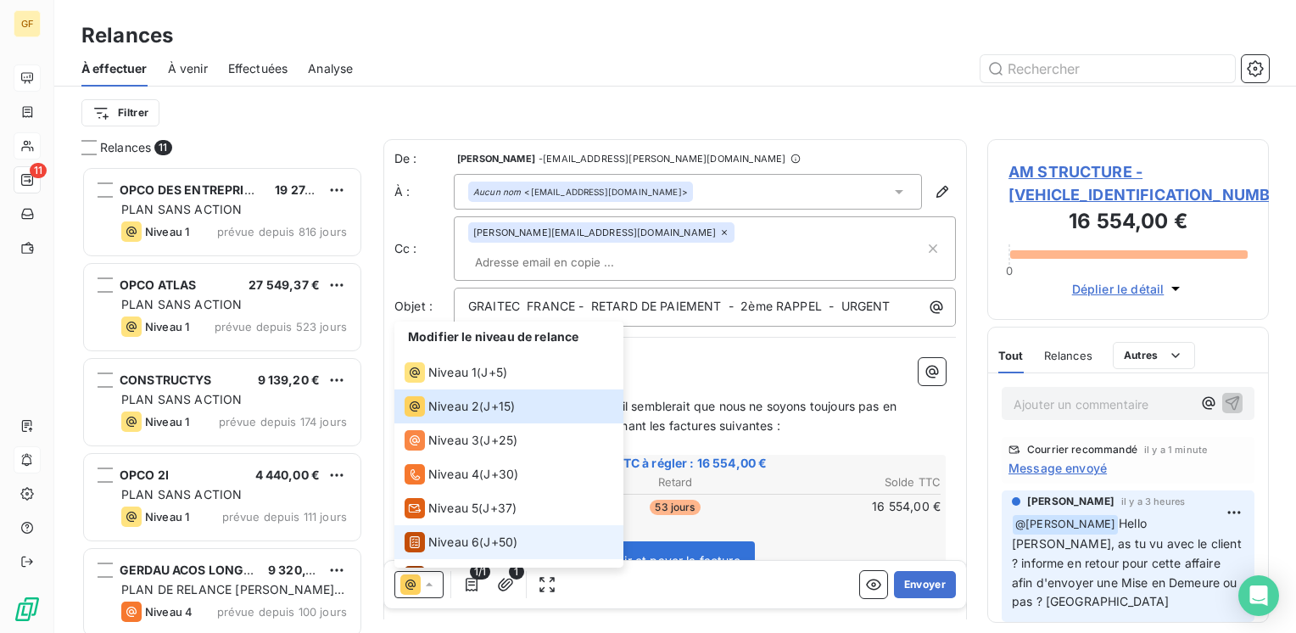
click at [463, 537] on span "Niveau 6" at bounding box center [453, 541] width 51 height 17
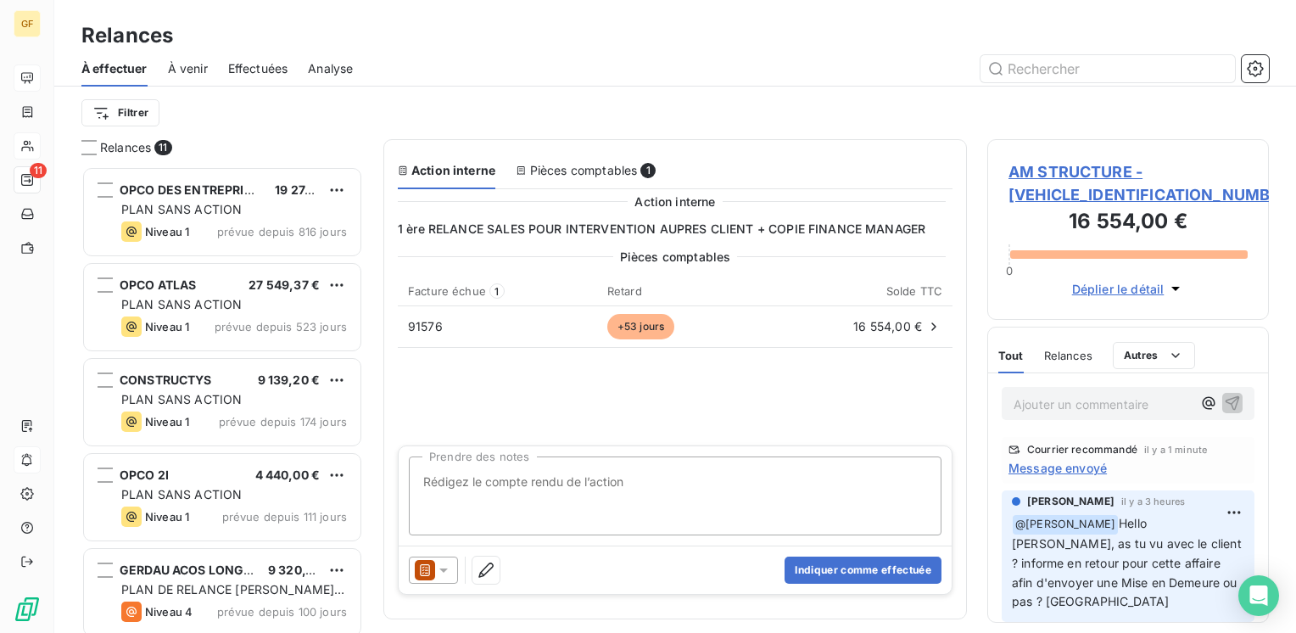
click at [513, 480] on textarea "Prendre des notes" at bounding box center [675, 495] width 532 height 79
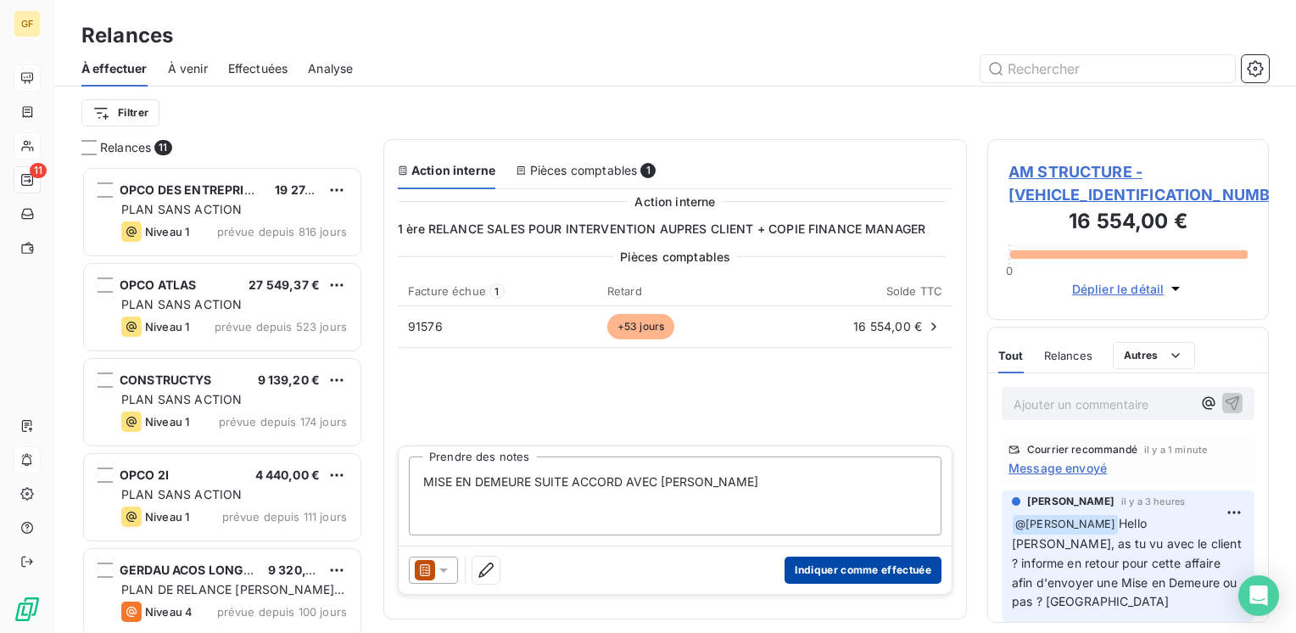
type textarea "MISE EN DEMEURE SUITE ACCORD AVEC [PERSON_NAME]"
click at [850, 565] on button "Indiquer comme effectuée" at bounding box center [862, 569] width 157 height 27
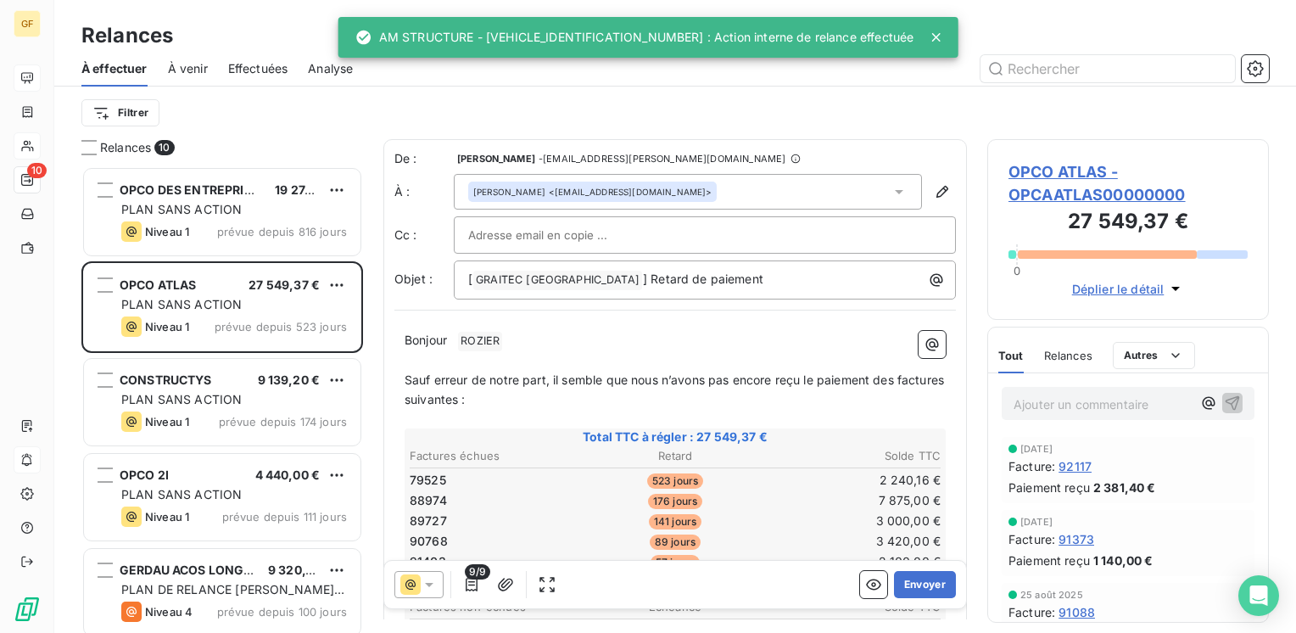
click at [265, 70] on span "Effectuées" at bounding box center [258, 68] width 60 height 17
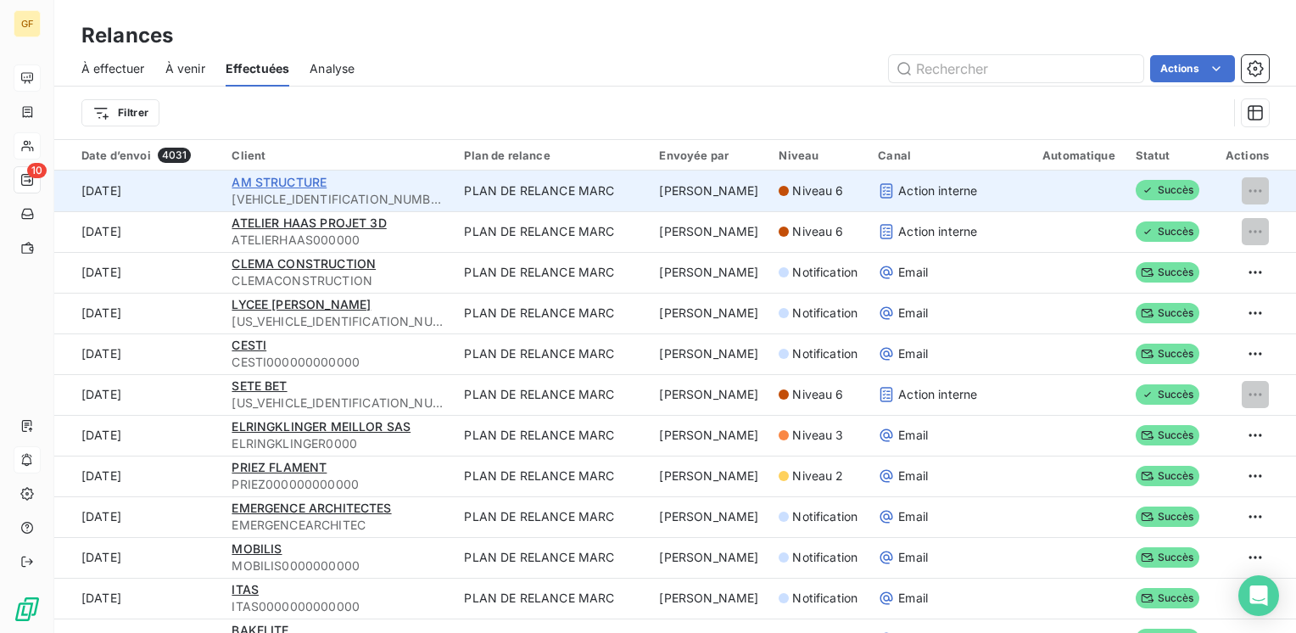
click at [297, 179] on span "AM STRUCTURE" at bounding box center [278, 182] width 95 height 14
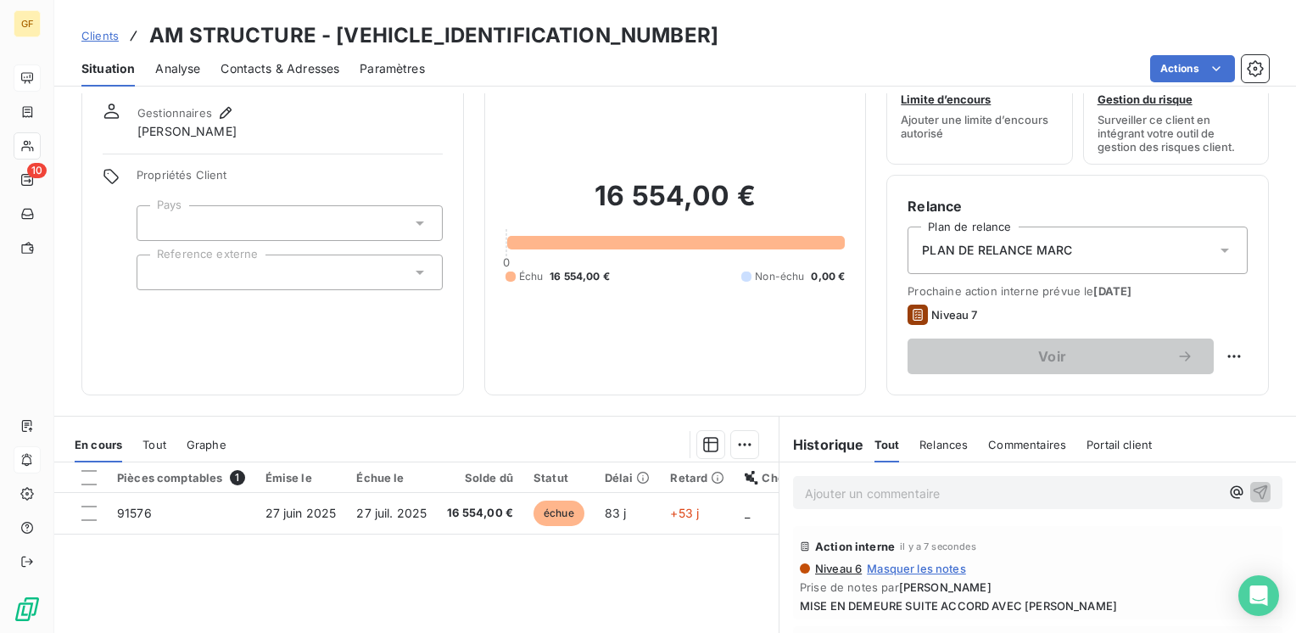
scroll to position [85, 0]
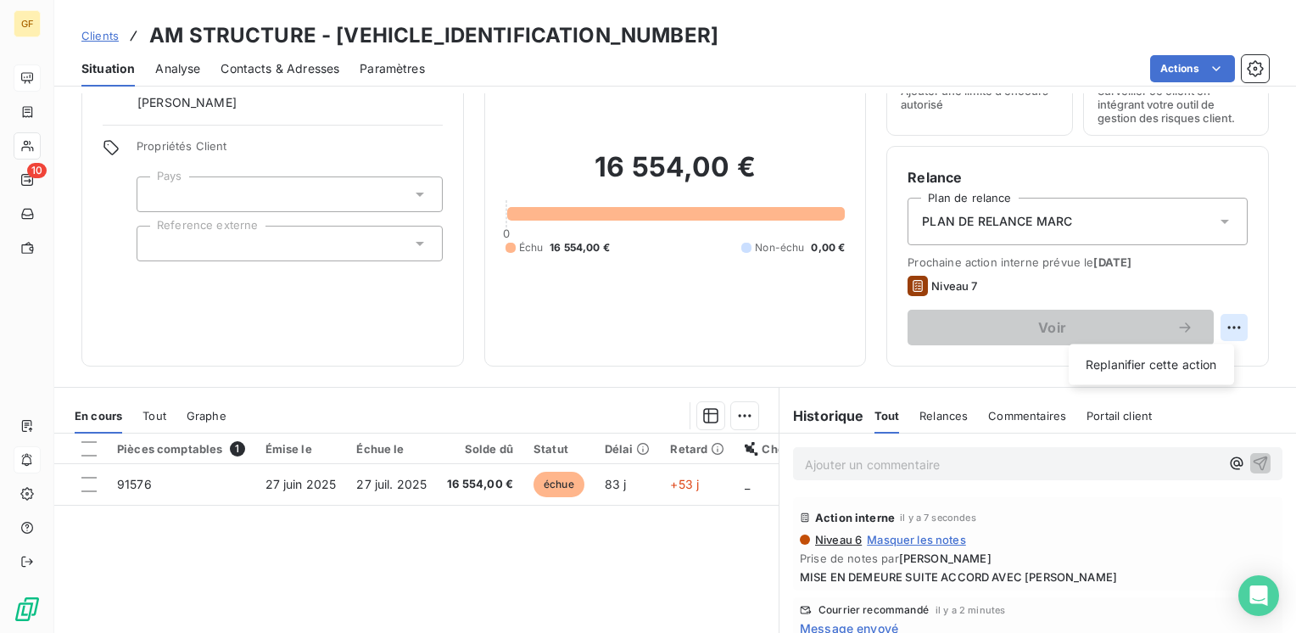
click at [1218, 326] on html "GF 10 Clients AM STRUCTURE - [VEHICLE_IDENTIFICATION_NUMBER] Situation Analyse …" at bounding box center [648, 316] width 1296 height 633
click at [1074, 371] on div "Replanifier cette action" at bounding box center [1150, 364] width 165 height 41
click at [1121, 366] on div "Replanifier cette action" at bounding box center [1151, 364] width 152 height 27
select select "8"
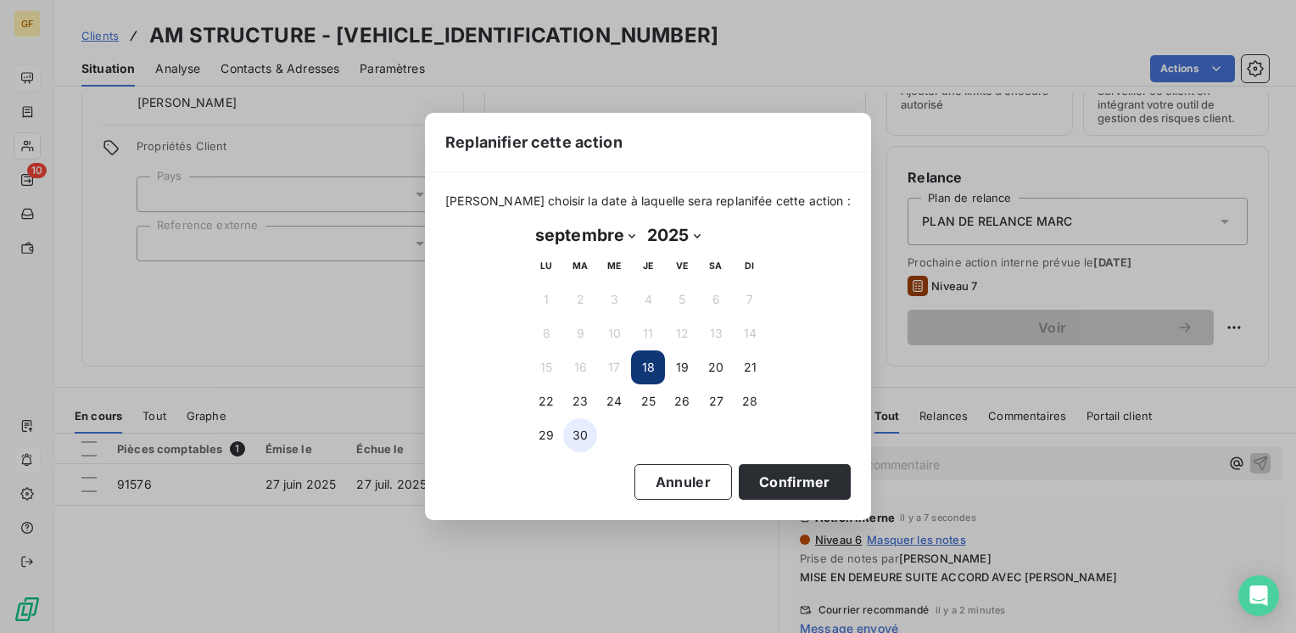
drag, startPoint x: 586, startPoint y: 438, endPoint x: 595, endPoint y: 432, distance: 10.6
click at [587, 438] on button "30" at bounding box center [580, 435] width 34 height 34
click at [783, 481] on button "Confirmer" at bounding box center [794, 482] width 112 height 36
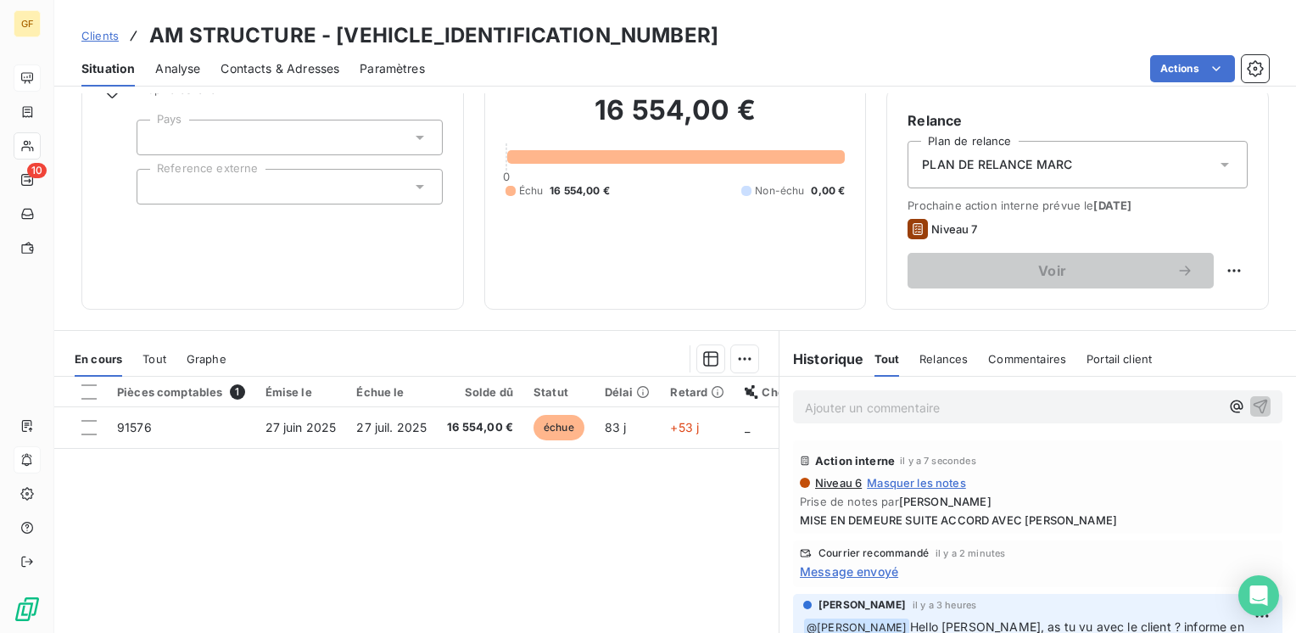
scroll to position [170, 0]
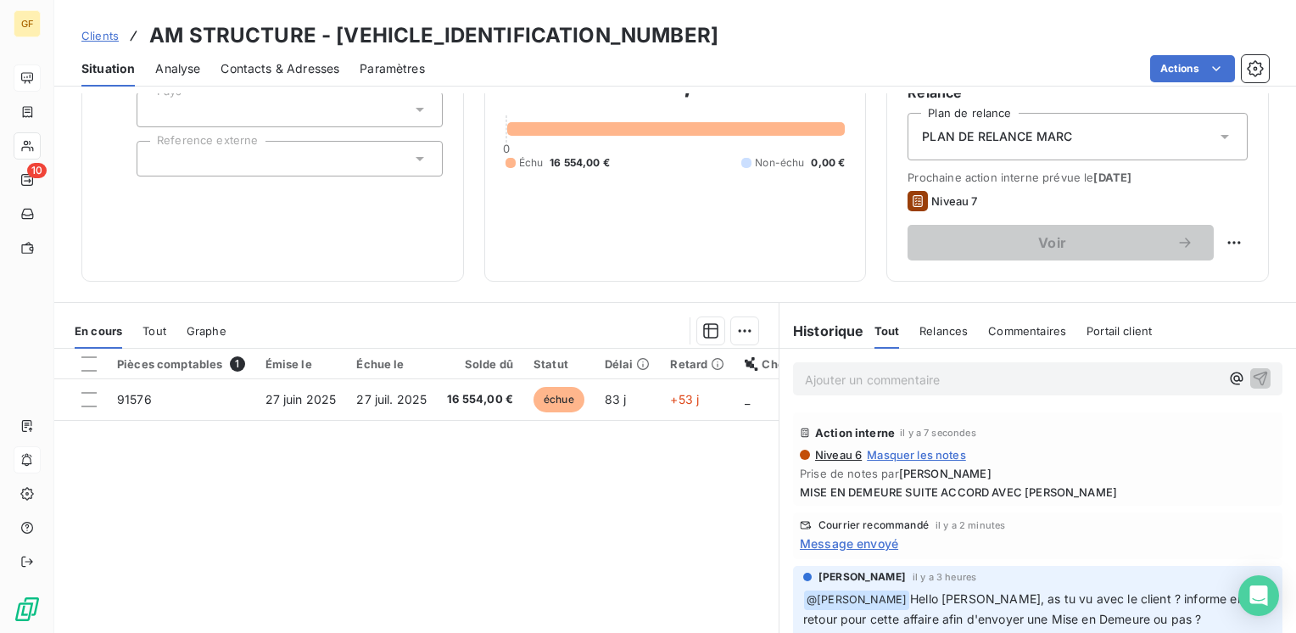
click at [851, 538] on span "Message envoyé" at bounding box center [849, 543] width 98 height 18
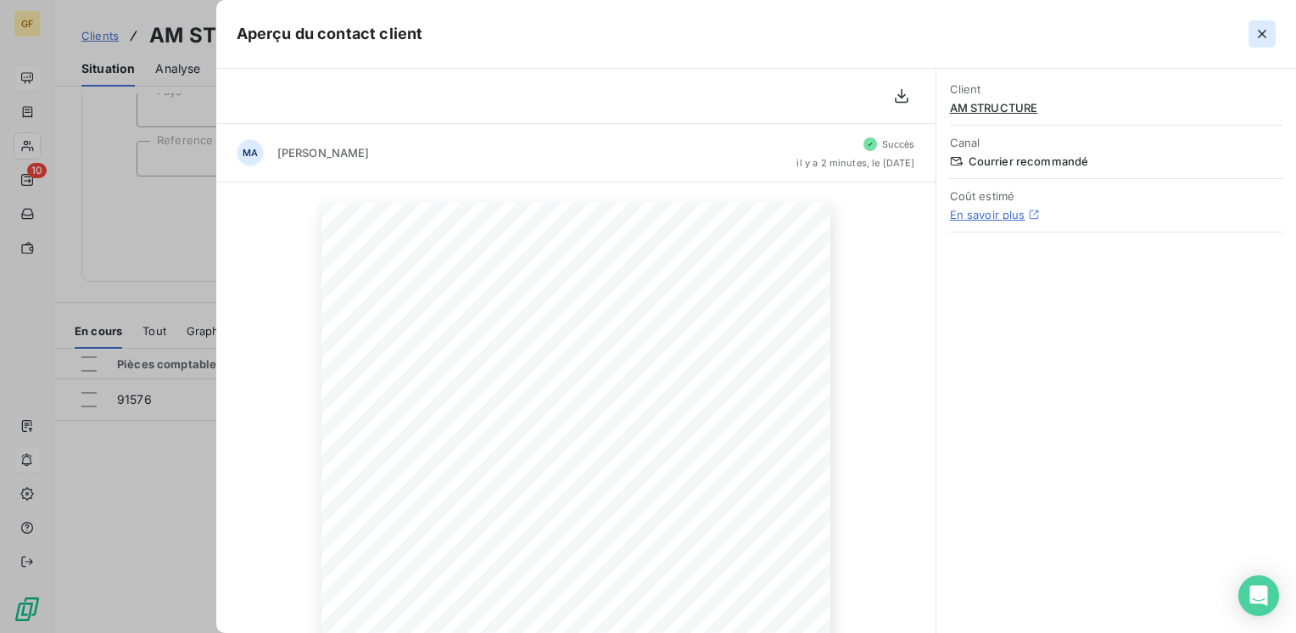
click at [1259, 31] on icon "button" at bounding box center [1261, 34] width 8 height 8
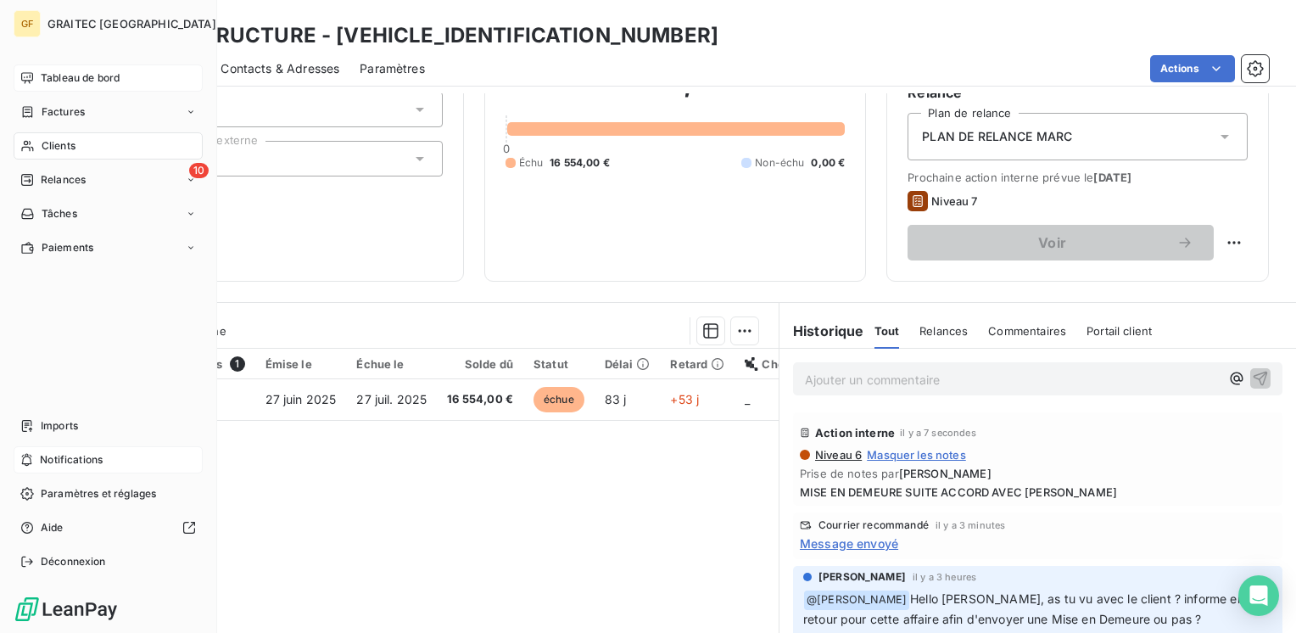
click at [81, 75] on span "Tableau de bord" at bounding box center [80, 77] width 79 height 15
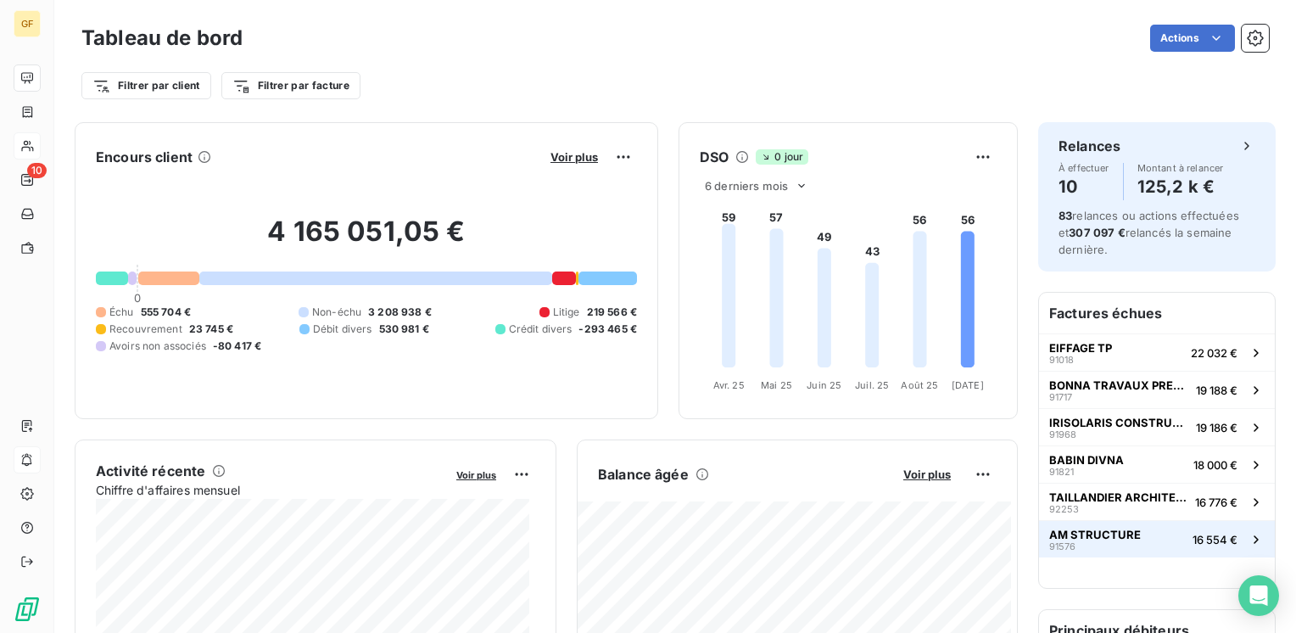
click at [1060, 527] on span "AM STRUCTURE" at bounding box center [1095, 534] width 92 height 14
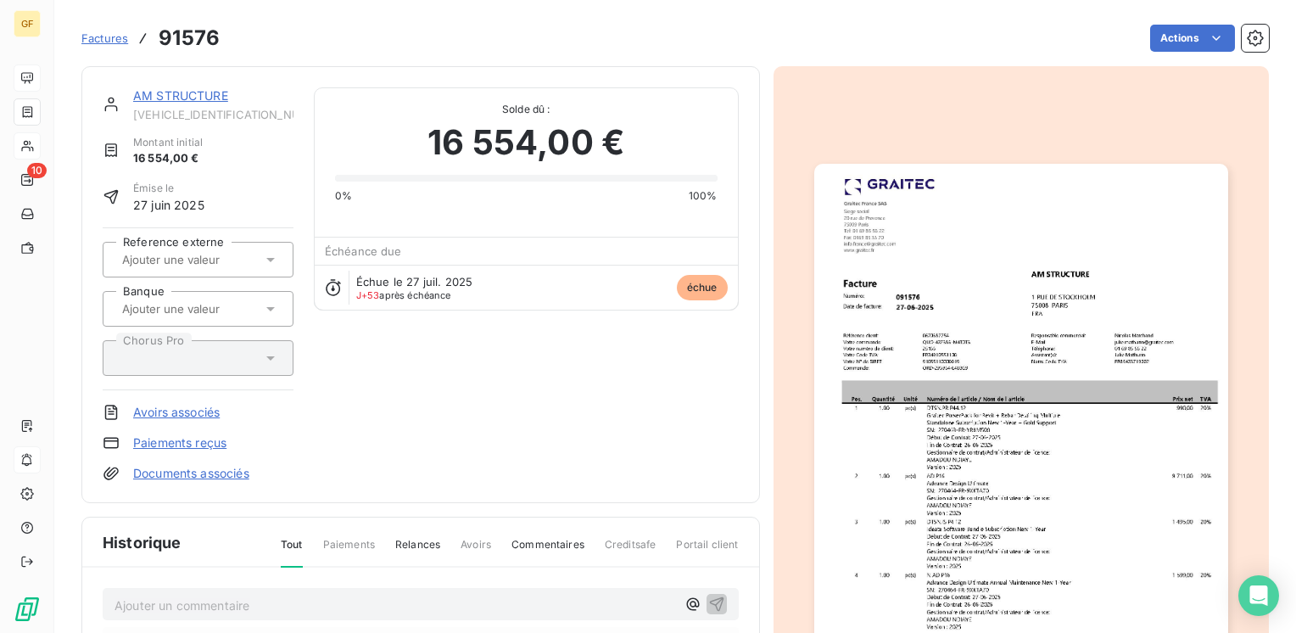
click at [192, 96] on link "AM STRUCTURE" at bounding box center [180, 95] width 95 height 14
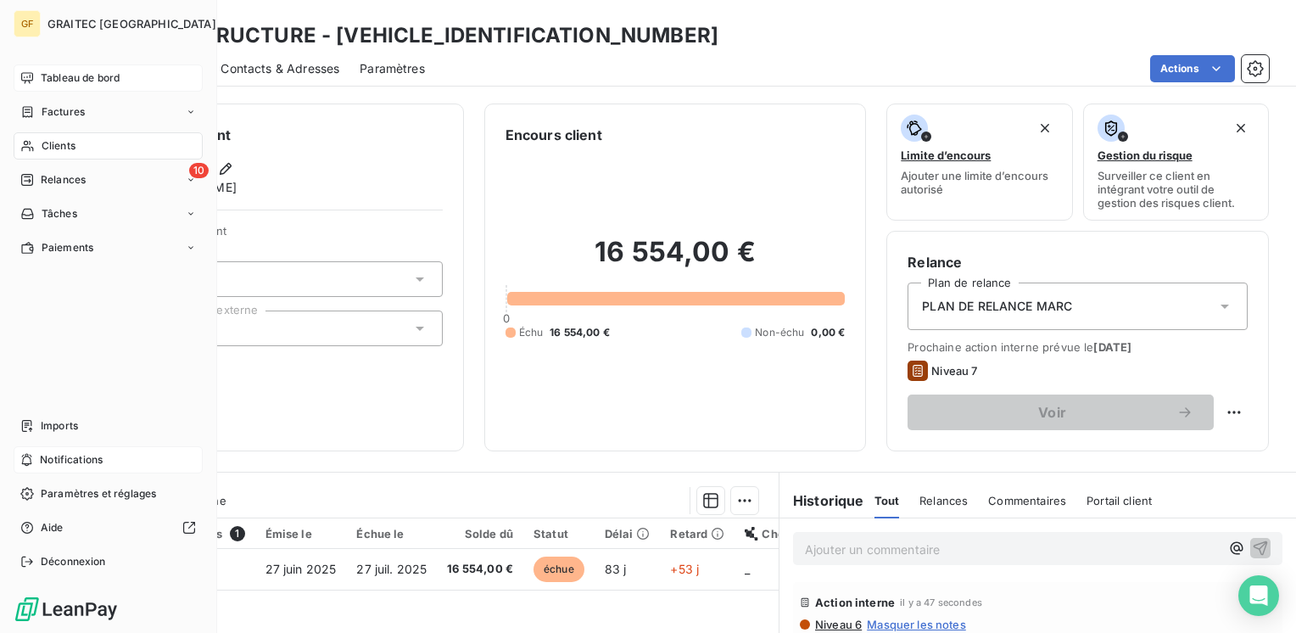
click at [67, 70] on span "Tableau de bord" at bounding box center [80, 77] width 79 height 15
